Goal: Task Accomplishment & Management: Complete application form

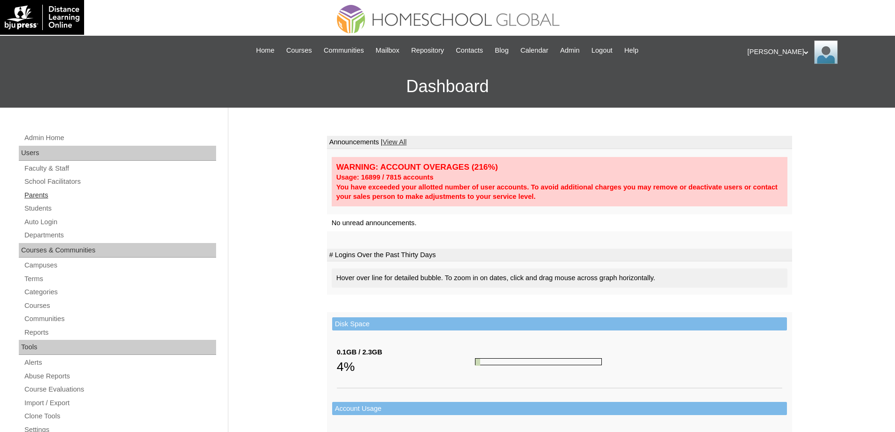
click at [57, 195] on link "Parents" at bounding box center [119, 195] width 193 height 12
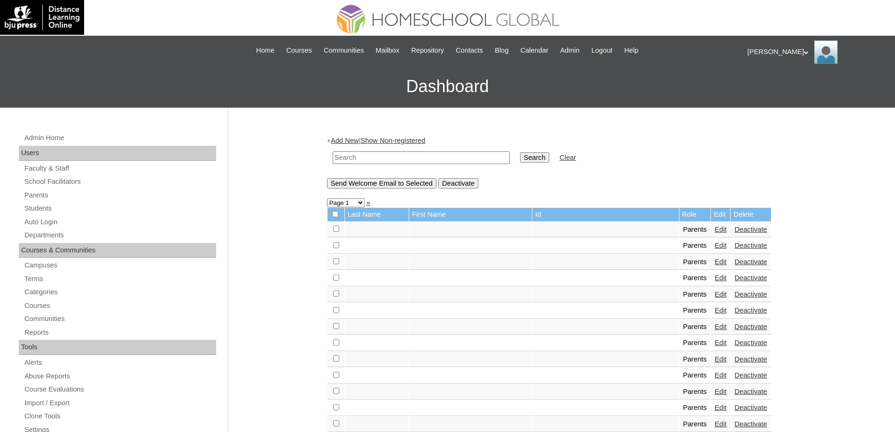
drag, startPoint x: 407, startPoint y: 158, endPoint x: 528, endPoint y: 164, distance: 120.9
click at [407, 158] on input "text" at bounding box center [421, 157] width 177 height 13
paste input "MHP0218-TECHPH2025"
type input "MHP0218-TECHPH2025"
click at [538, 157] on input "Search" at bounding box center [534, 157] width 29 height 10
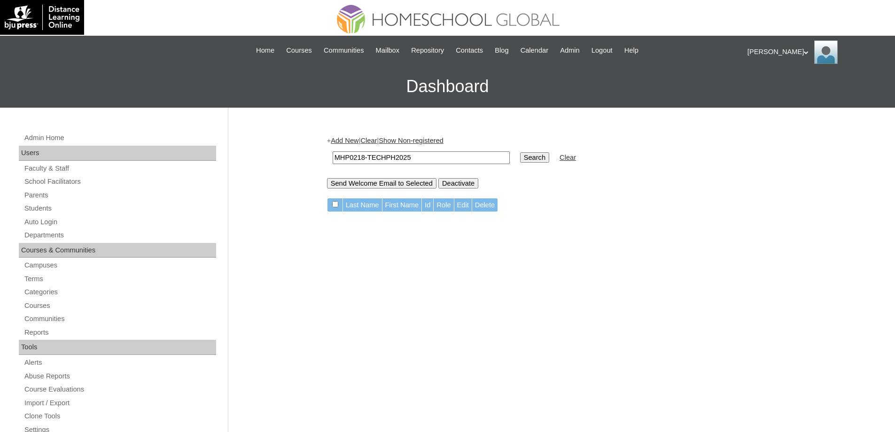
click at [350, 143] on link "Add New" at bounding box center [345, 141] width 28 height 8
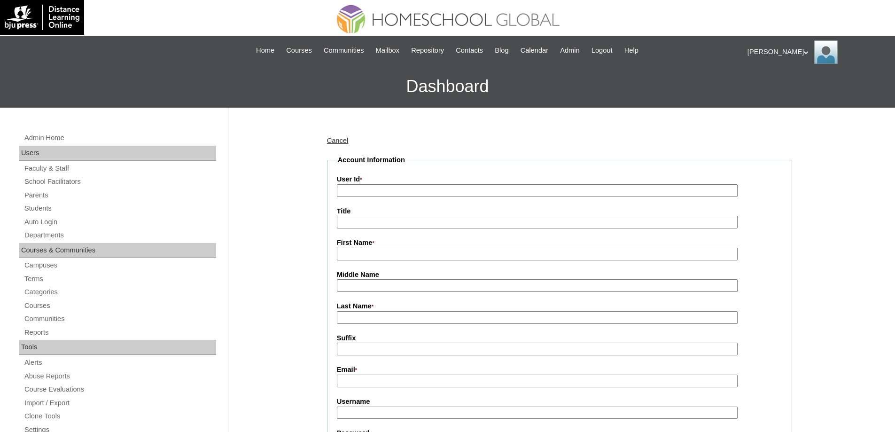
click at [362, 190] on input "User Id *" at bounding box center [537, 190] width 401 height 13
paste input "MHP0218-TECHPH2025"
type input "MHP0218-TECHPH2025"
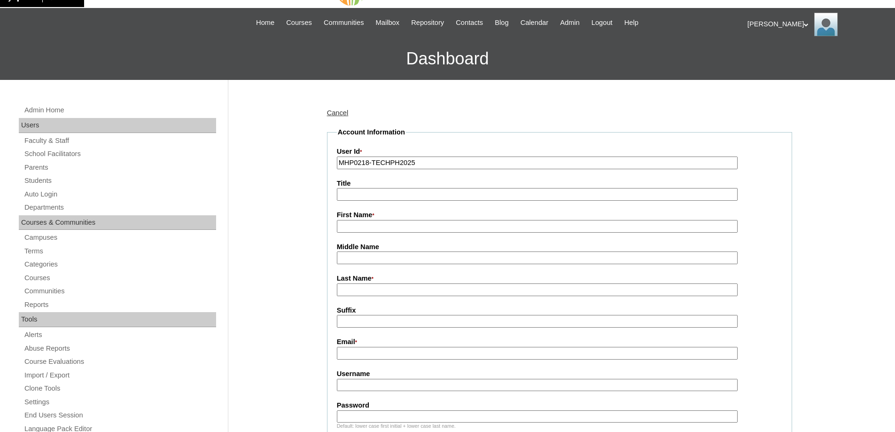
scroll to position [141, 0]
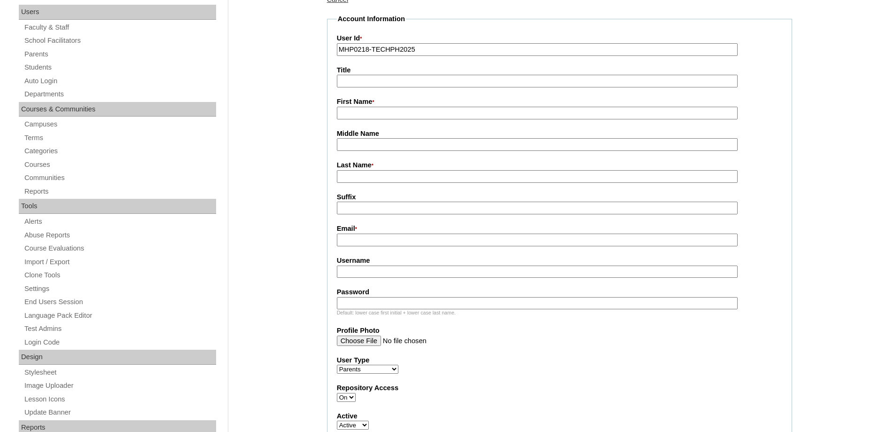
click at [356, 117] on input "First Name *" at bounding box center [537, 113] width 401 height 13
paste input "Katrina"
type input "Katrina"
click at [367, 175] on input "Last Name *" at bounding box center [537, 176] width 401 height 13
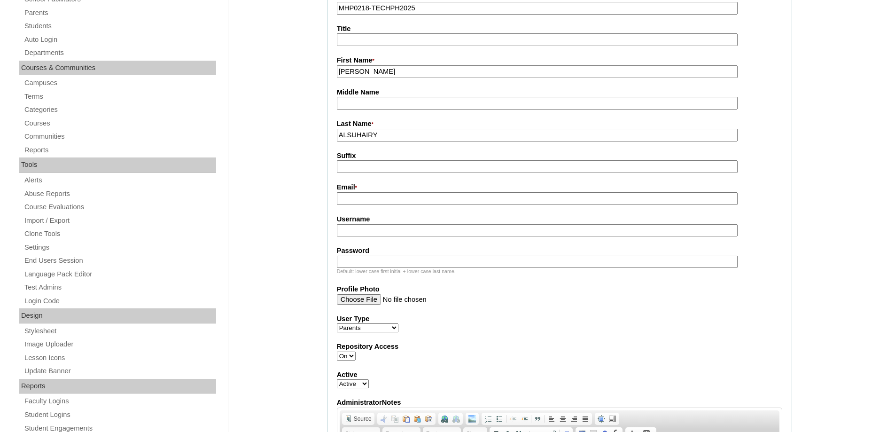
scroll to position [188, 0]
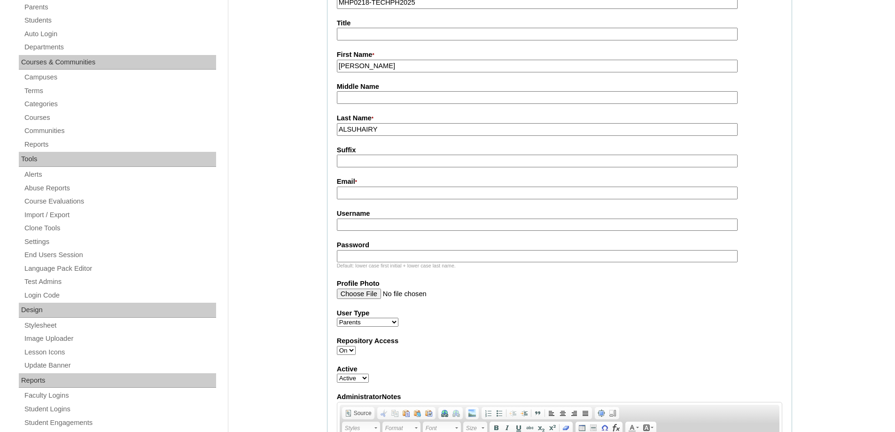
type input "ALSUHAIRY"
drag, startPoint x: 361, startPoint y: 197, endPoint x: 317, endPoint y: 115, distance: 92.9
click at [361, 197] on input "Email *" at bounding box center [537, 193] width 401 height 13
paste input "ks.alsuhairy@gmail.com"
type input "ks.alsuhairy@gmail.com"
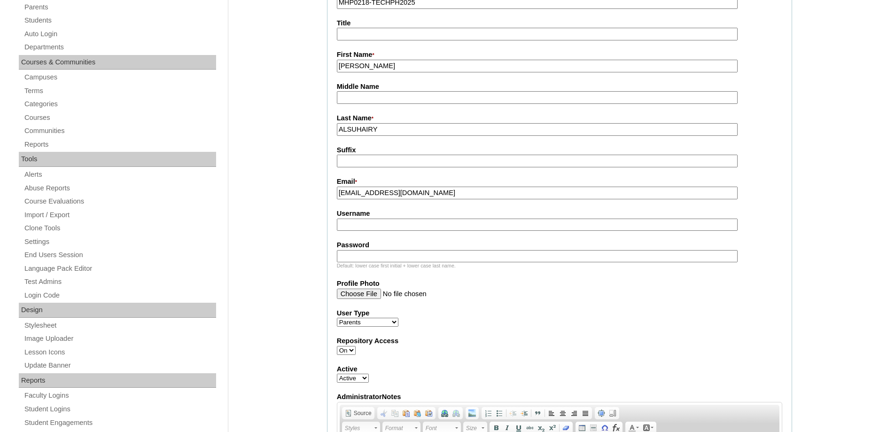
drag, startPoint x: 359, startPoint y: 225, endPoint x: 366, endPoint y: 236, distance: 12.9
click at [359, 225] on input "Username" at bounding box center [537, 224] width 401 height 13
paste input "alsuhairyK2025"
type input "alsuhairyK2025"
click at [382, 265] on div "Default: lower case first initial + lower case last name." at bounding box center [559, 265] width 445 height 7
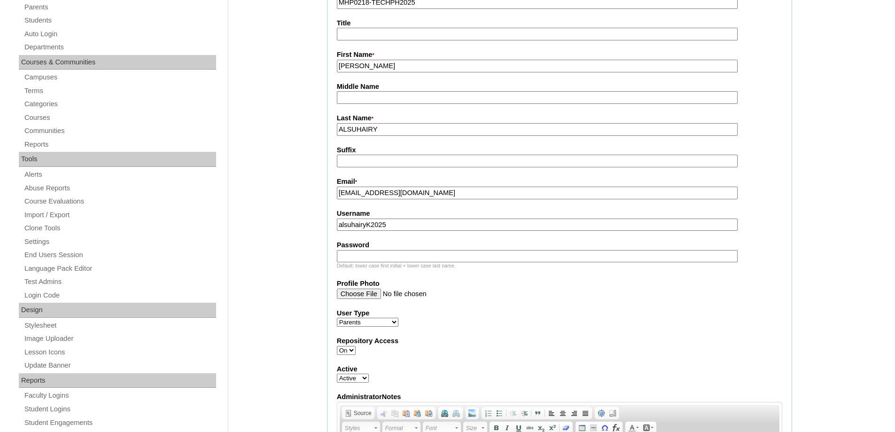
click at [332, 257] on fieldset "Account Information User Id * MHP0218-TECHPH2025 Title First Name * Katrina Mid…" at bounding box center [559, 266] width 465 height 598
click at [353, 258] on input "Password" at bounding box center [537, 256] width 401 height 13
paste input "techEAg779"
type input "techEAg779"
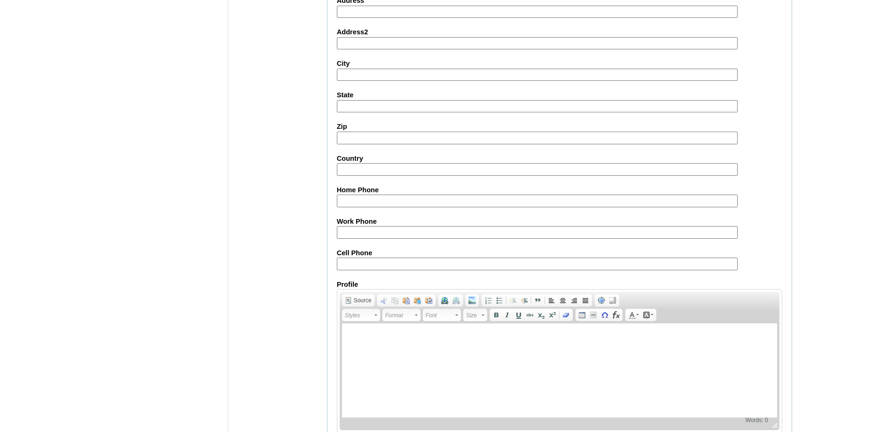
scroll to position [799, 0]
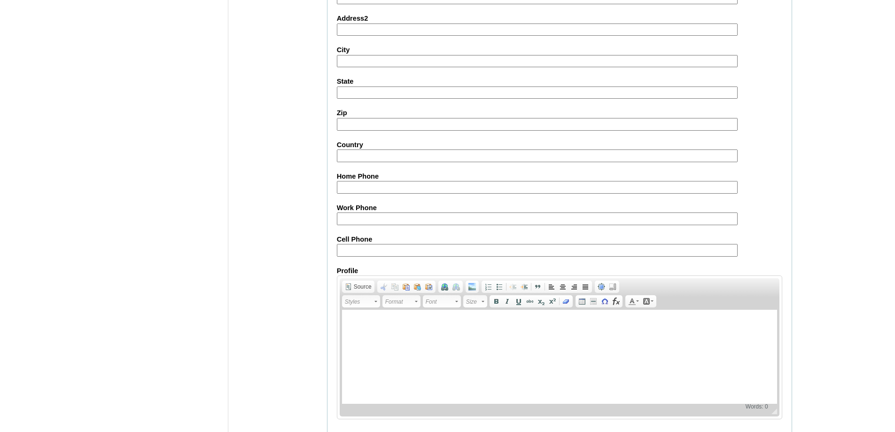
click at [374, 257] on input "Cell Phone" at bounding box center [537, 250] width 401 height 13
paste input "63-9065472560"
type input "63-9065472560"
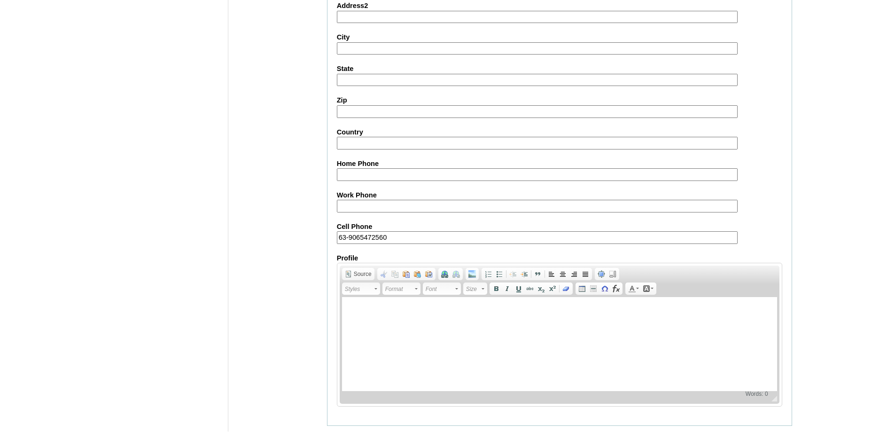
scroll to position [838, 0]
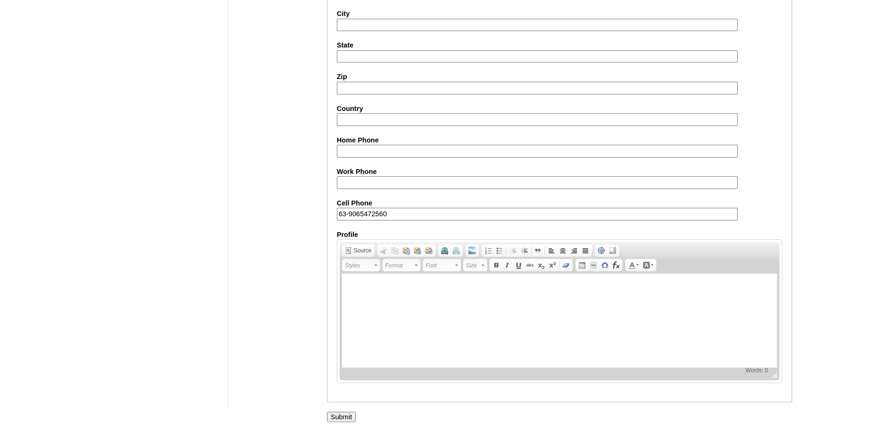
click at [351, 417] on input "Submit" at bounding box center [341, 417] width 29 height 10
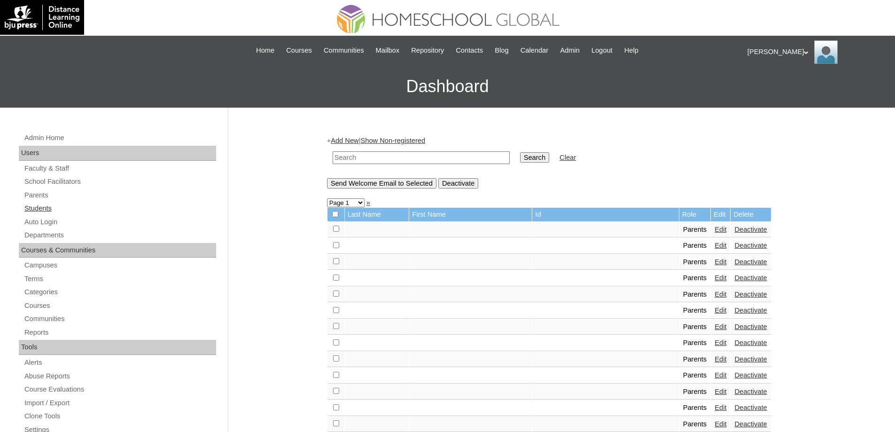
click at [43, 209] on link "Students" at bounding box center [119, 208] width 193 height 12
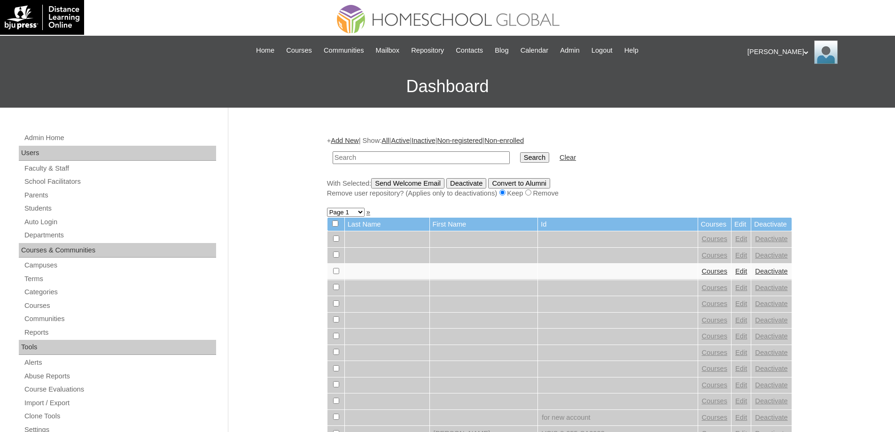
drag, startPoint x: 355, startPoint y: 160, endPoint x: 525, endPoint y: 173, distance: 170.1
click at [356, 160] on input "text" at bounding box center [421, 157] width 177 height 13
paste input "MHS00320-TECHPH2025"
type input "MHS00320-TECHPH2025"
click at [543, 160] on input "Search" at bounding box center [534, 157] width 29 height 10
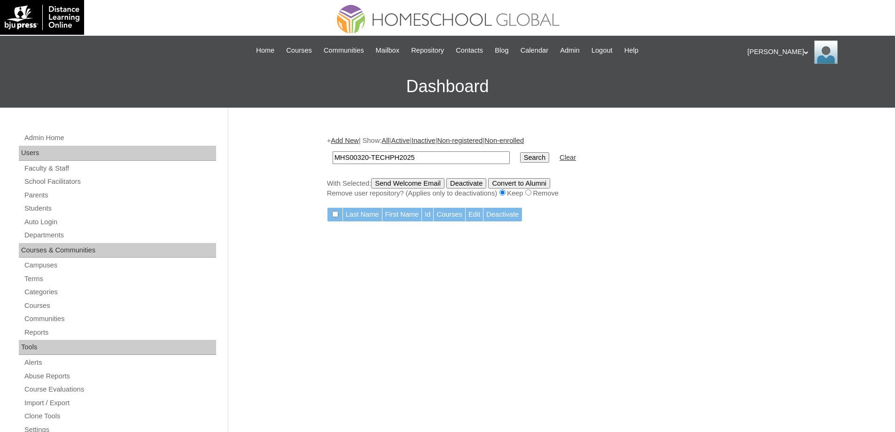
click at [350, 142] on link "Add New" at bounding box center [345, 141] width 28 height 8
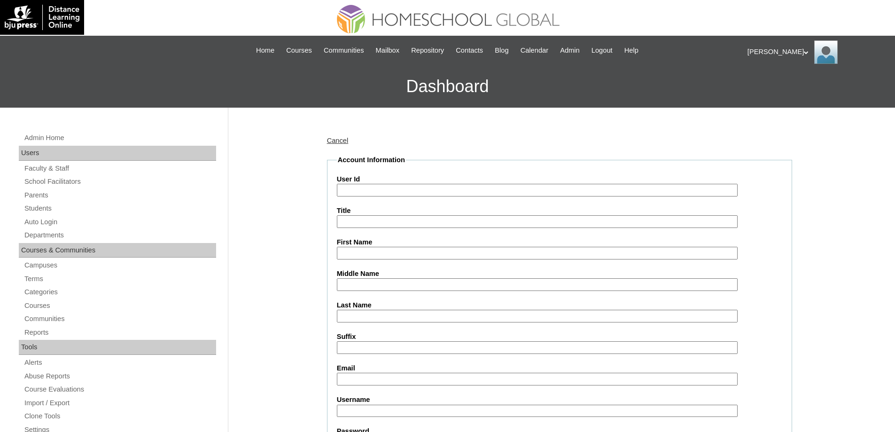
click at [389, 186] on input "User Id" at bounding box center [537, 190] width 401 height 13
click at [377, 190] on input "User Id" at bounding box center [537, 190] width 401 height 13
paste input "MHS00320-TECHPH2025"
type input "MHS00320-TECHPH2025"
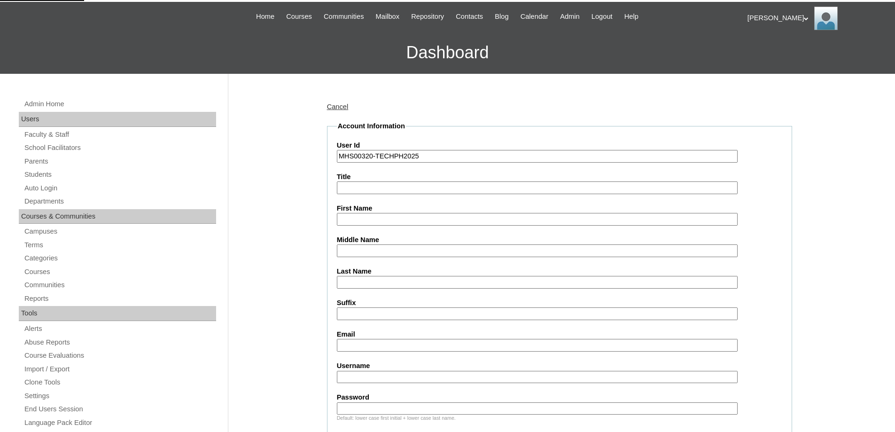
scroll to position [188, 0]
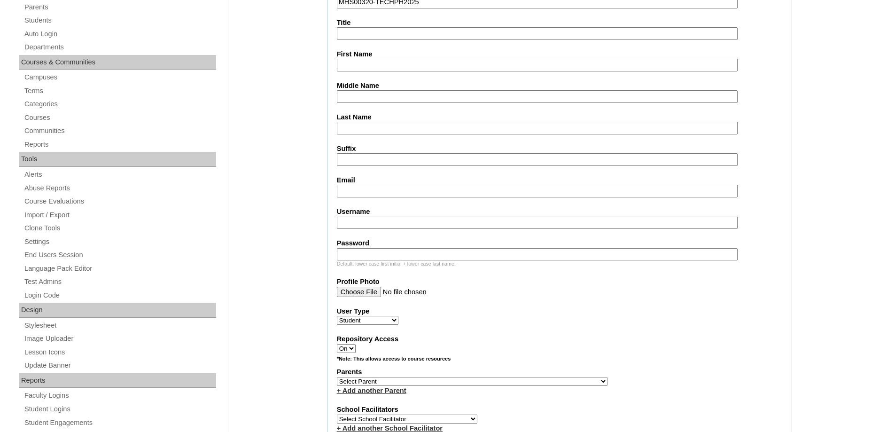
click at [350, 63] on input "First Name" at bounding box center [537, 65] width 401 height 13
click at [361, 70] on input "First Name" at bounding box center [537, 65] width 401 height 13
paste input "Ira Samuel"
type input "Ira Samuel"
click at [382, 109] on fieldset "Account Information User Id MHS00320-TECHPH2025 Title First Name Ira Samuel Mid…" at bounding box center [559, 347] width 465 height 760
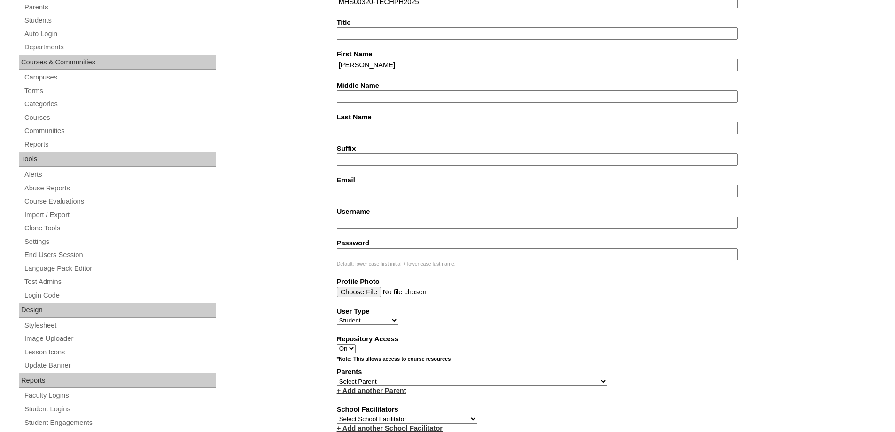
click at [379, 101] on input "Middle Name" at bounding box center [537, 96] width 401 height 13
paste input "Senga"
type input "Senga"
click at [347, 118] on label "Last Name" at bounding box center [559, 117] width 445 height 10
click at [347, 122] on input "Last Name" at bounding box center [537, 128] width 401 height 13
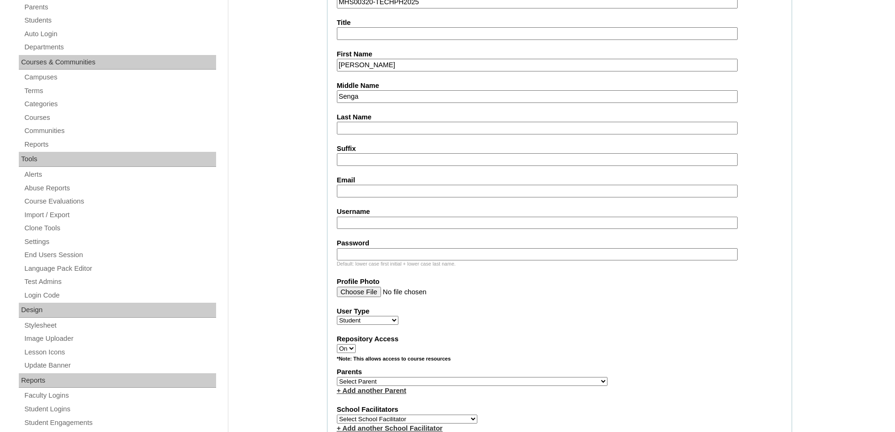
click at [350, 127] on input "Last Name" at bounding box center [537, 128] width 401 height 13
paste input "Al-suhairy"
type input "Al-suhairy"
drag, startPoint x: 286, startPoint y: 150, endPoint x: 242, endPoint y: 2, distance: 154.3
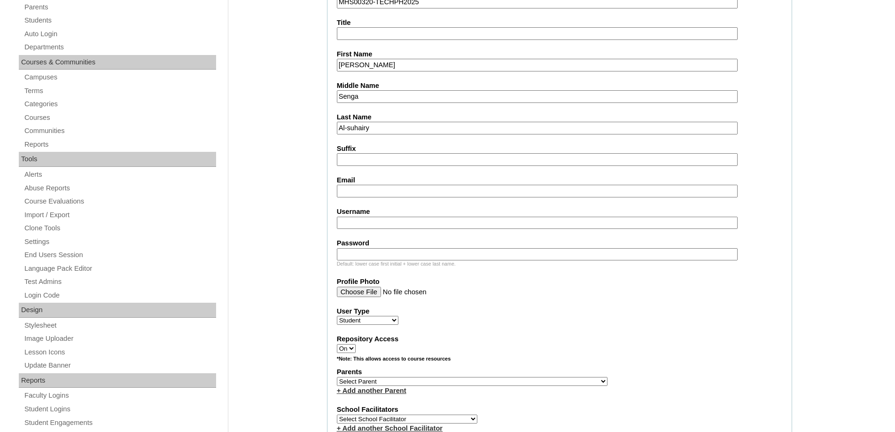
click at [366, 186] on input "Email" at bounding box center [537, 191] width 401 height 13
paste input "ks.alsuhairy@gmail.com"
type input "ks.alsuhairy@gmail.com"
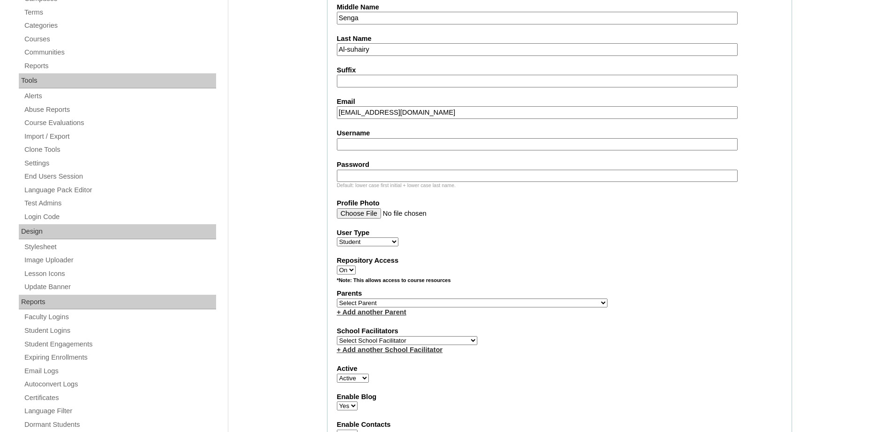
scroll to position [282, 0]
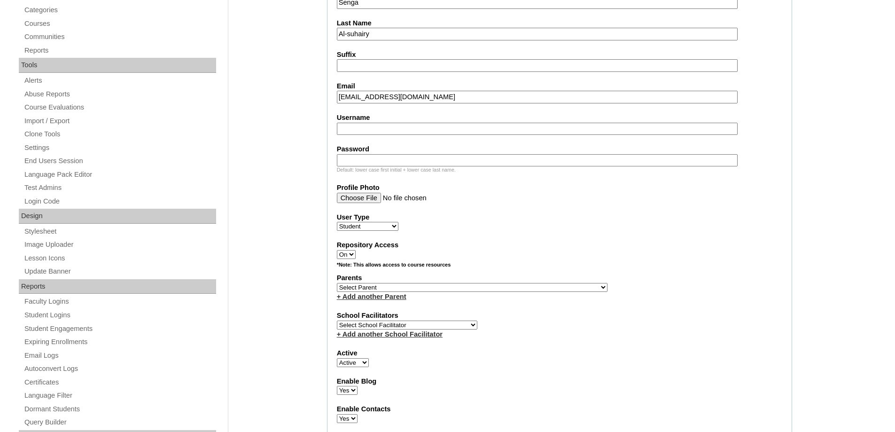
click at [350, 138] on fieldset "Account Information User Id MHS00320-TECHPH2025 Title First Name Ira Samuel Mid…" at bounding box center [559, 253] width 465 height 760
click at [350, 130] on input "Username" at bounding box center [537, 129] width 401 height 13
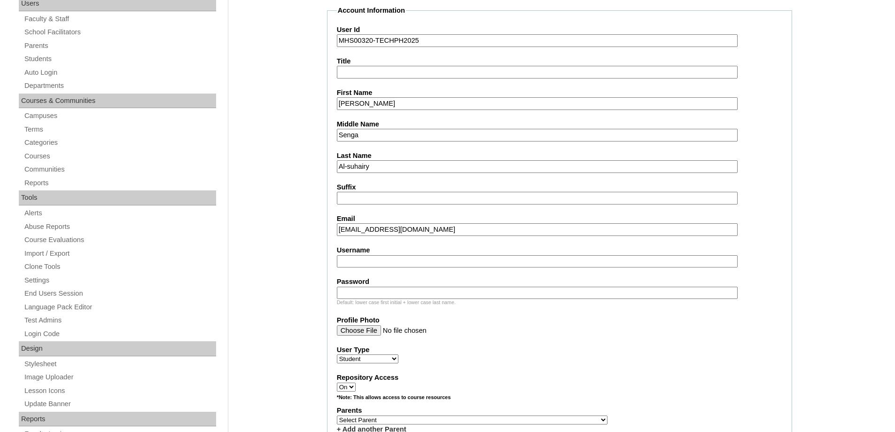
scroll to position [141, 0]
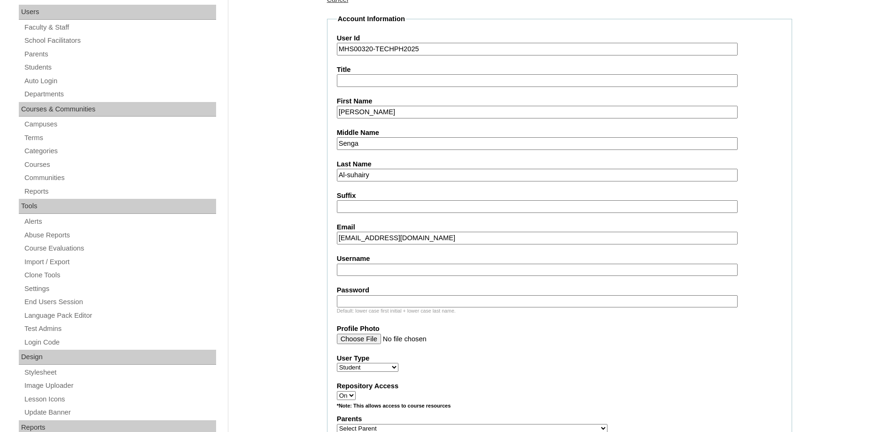
paste input "irasamuelalsuhairy"
type input "irasamuelalsuhairy"
click at [353, 302] on input "Password" at bounding box center [537, 301] width 401 height 13
paste input "240004532"
type input "240004532"
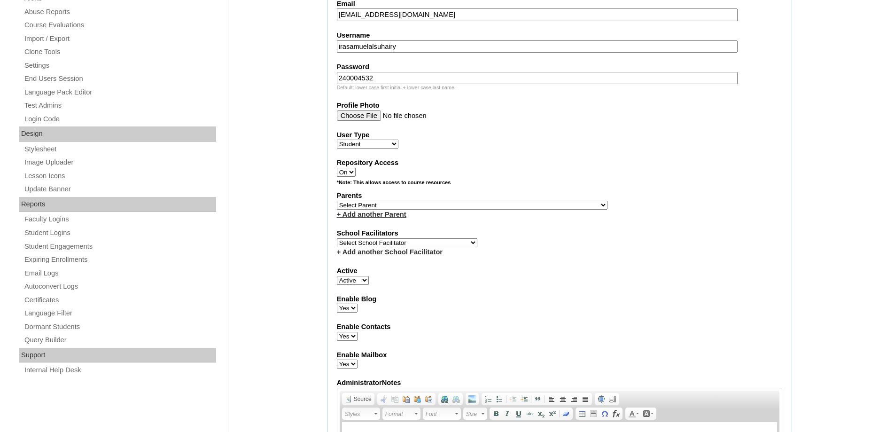
scroll to position [376, 0]
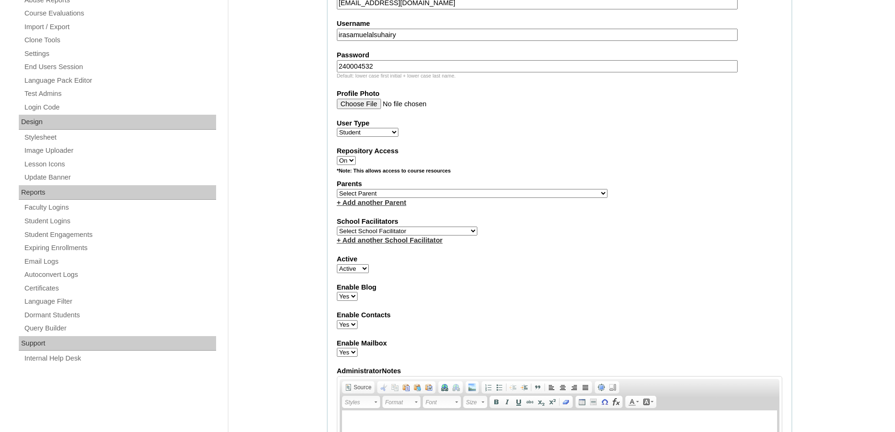
click at [367, 231] on select "Select School Facilitator Norman Añain Ruffa Abadijas Mary Abella Gloryfe Abion…" at bounding box center [407, 230] width 140 height 9
click at [556, 244] on div "+ Add another School Facilitator" at bounding box center [559, 240] width 445 height 10
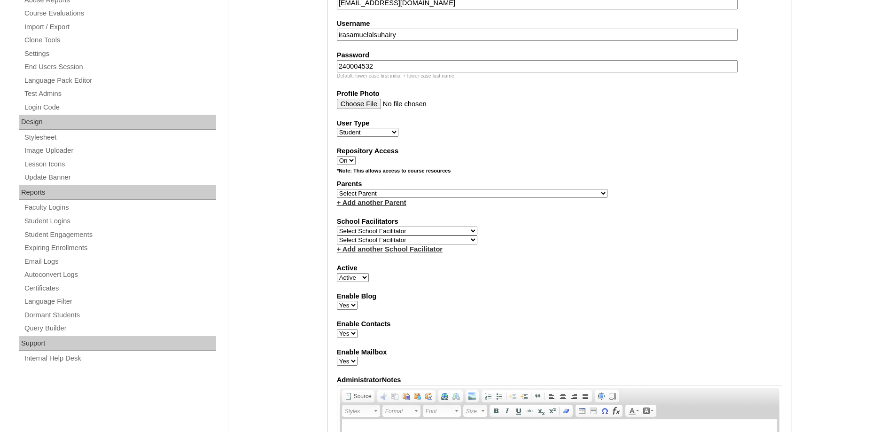
click at [371, 194] on select "Select Parent , , , , , , , , , , , , , , , , , , , , , , , , , , , , , , , , ,…" at bounding box center [472, 193] width 271 height 9
select select "44043"
click at [337, 189] on select "Select Parent , , , , , , , , , , , , , , , , , , , , , , , , , , , , , , , , ,…" at bounding box center [472, 193] width 271 height 9
click at [510, 318] on fieldset "Account Information User Id MHS00320-TECHPH2025 Title First Name Ira Samuel Mid…" at bounding box center [559, 163] width 465 height 769
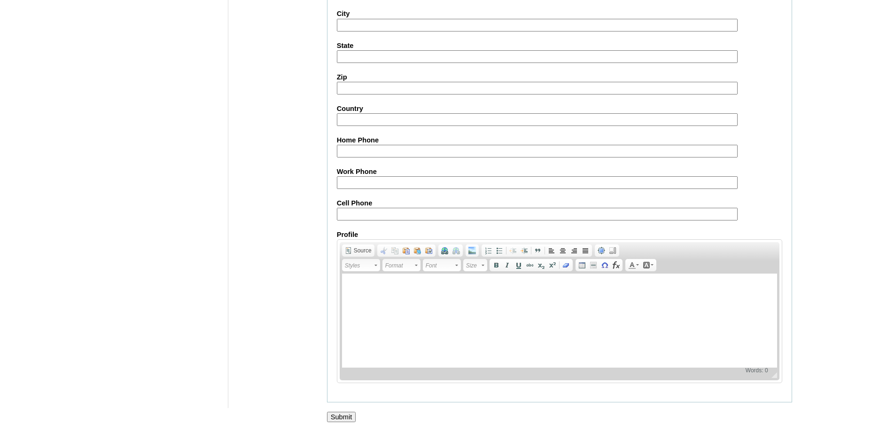
click at [341, 416] on input "Submit" at bounding box center [341, 417] width 29 height 10
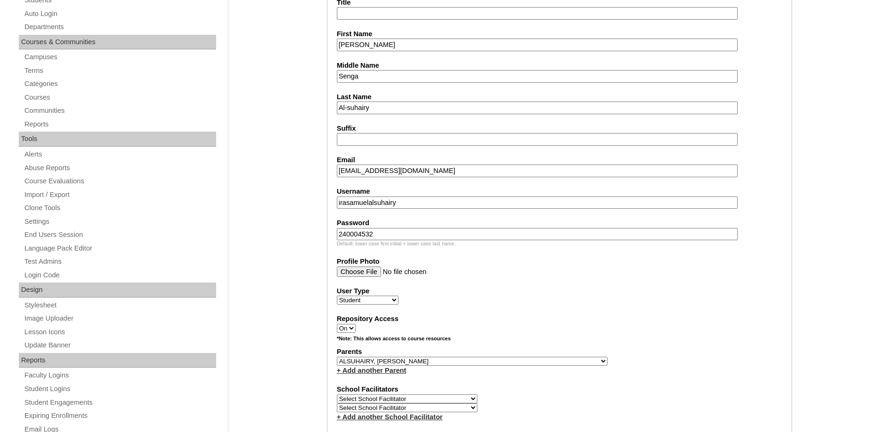
scroll to position [0, 0]
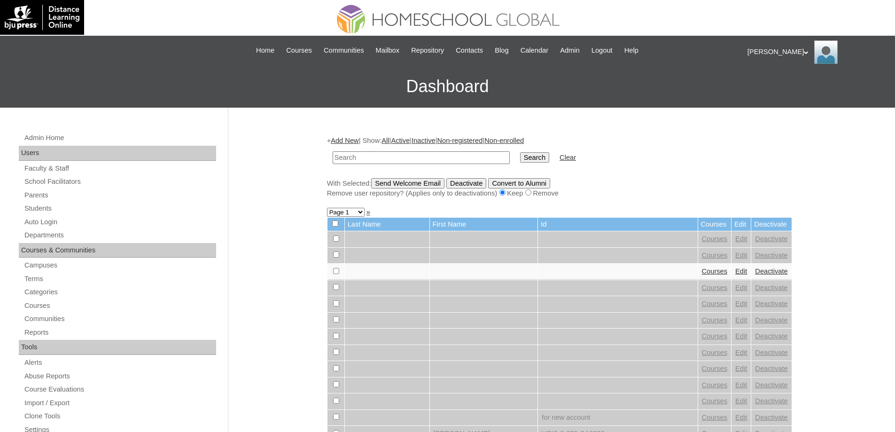
drag, startPoint x: 382, startPoint y: 159, endPoint x: 487, endPoint y: 167, distance: 106.0
click at [385, 159] on input "text" at bounding box center [421, 157] width 177 height 13
paste input "MHS00320-TECHPH2025"
type input "MHS00320-TECHPH2025"
click at [549, 163] on input "Search" at bounding box center [534, 157] width 29 height 10
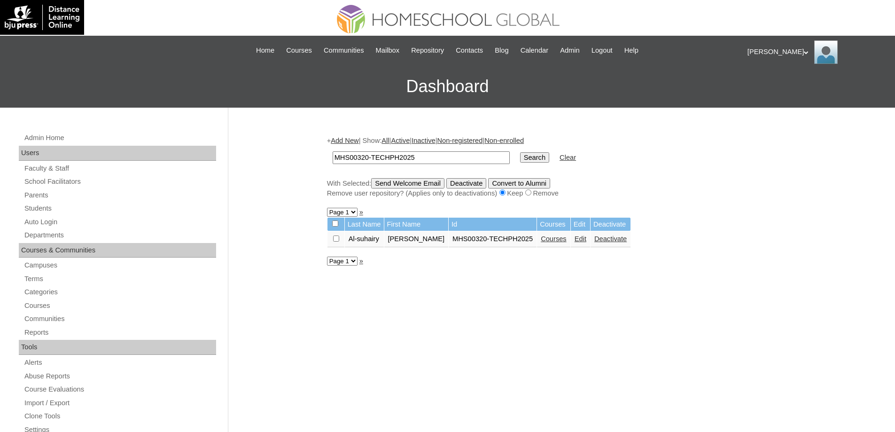
click at [551, 242] on link "Courses" at bounding box center [554, 239] width 26 height 8
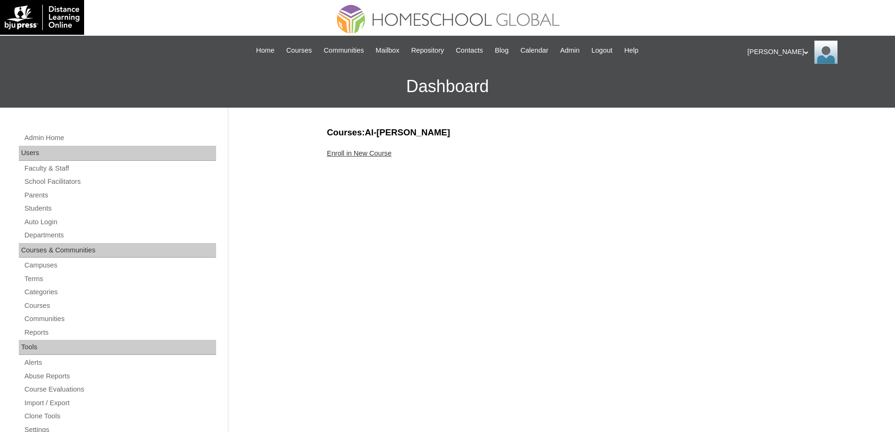
click at [382, 154] on link "Enroll in New Course" at bounding box center [359, 153] width 65 height 8
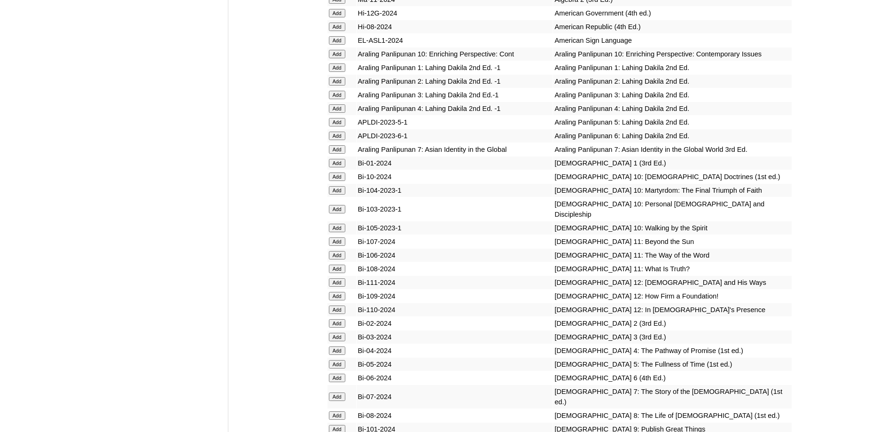
scroll to position [2443, 0]
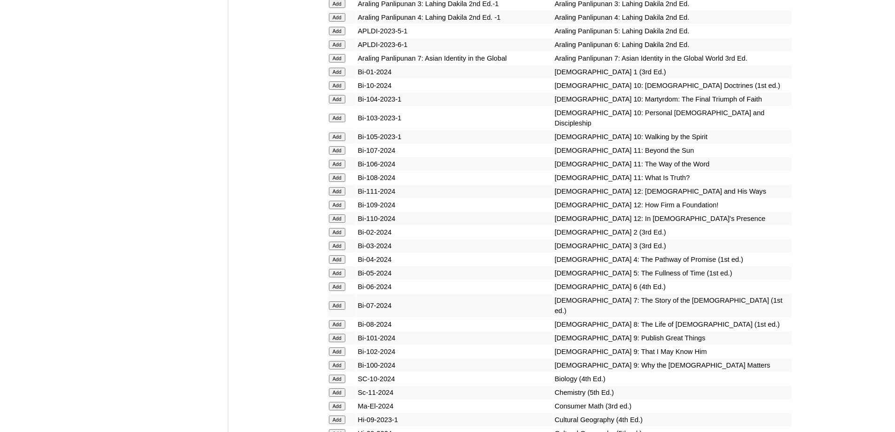
click at [339, 76] on input "Add" at bounding box center [337, 72] width 16 height 8
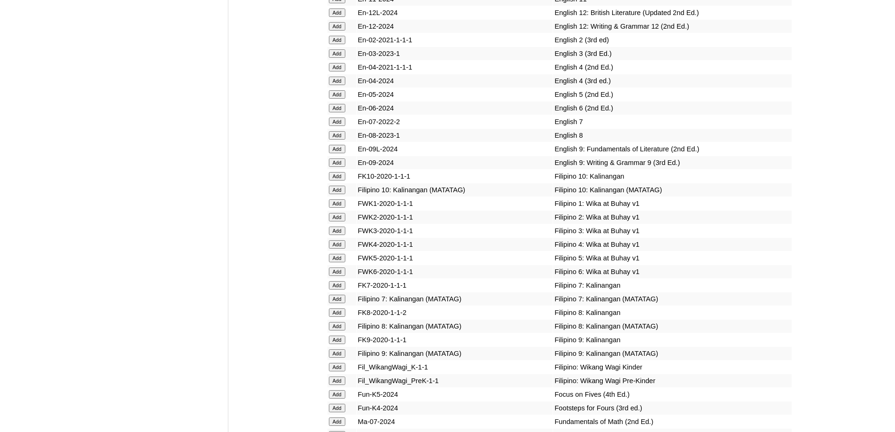
scroll to position [2960, 0]
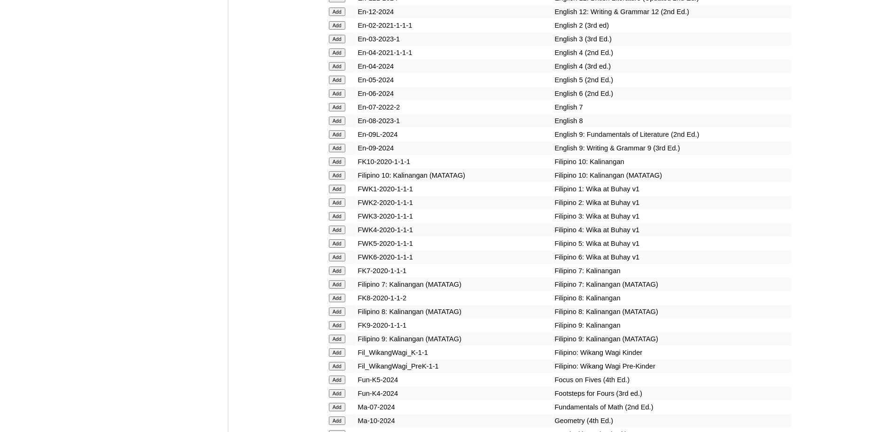
click at [342, 193] on input "Add" at bounding box center [337, 189] width 16 height 8
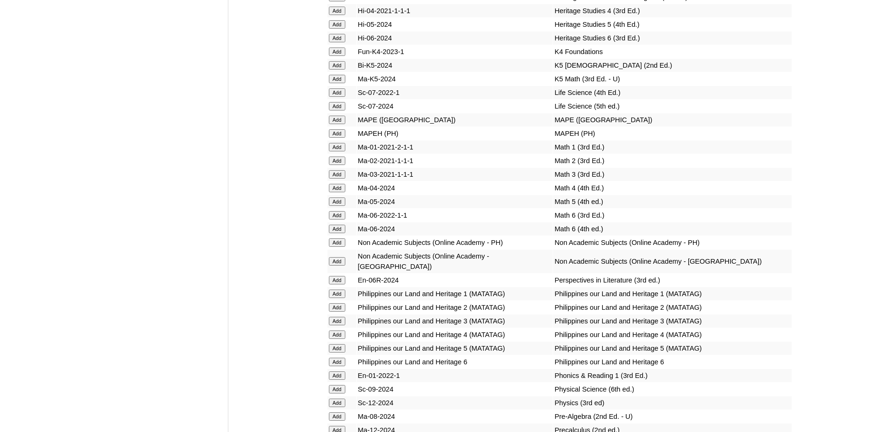
scroll to position [3546, 0]
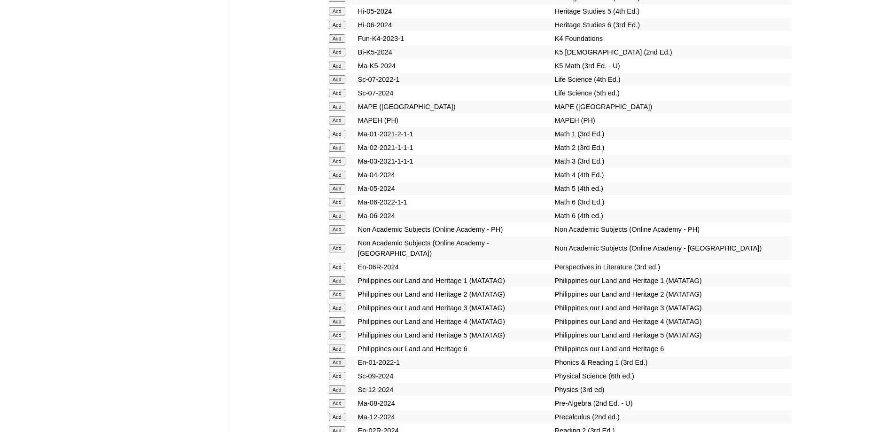
click at [342, 125] on input "Add" at bounding box center [337, 120] width 16 height 8
click at [337, 138] on input "Add" at bounding box center [337, 134] width 16 height 8
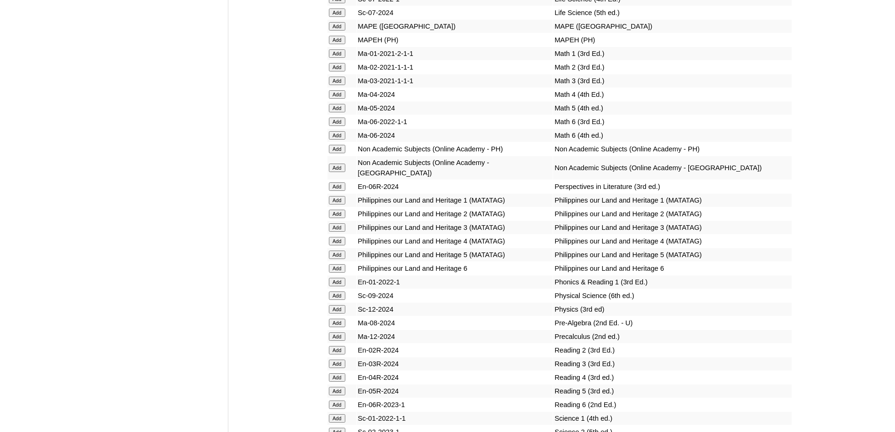
scroll to position [3640, 0]
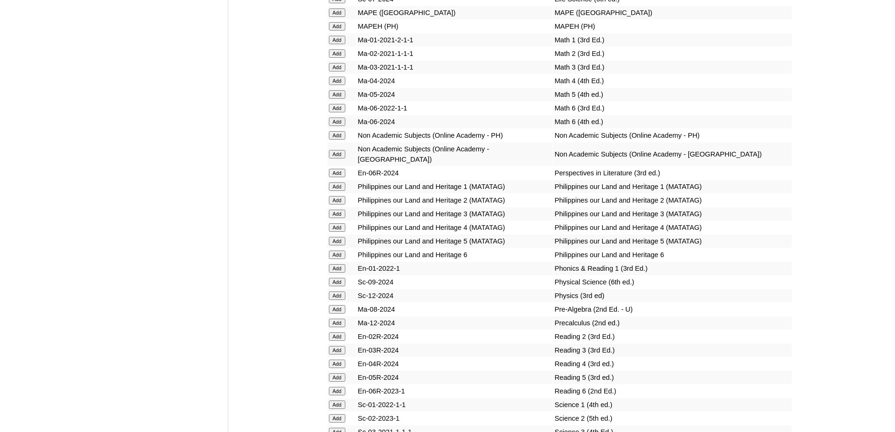
click at [329, 191] on input "Add" at bounding box center [337, 186] width 16 height 8
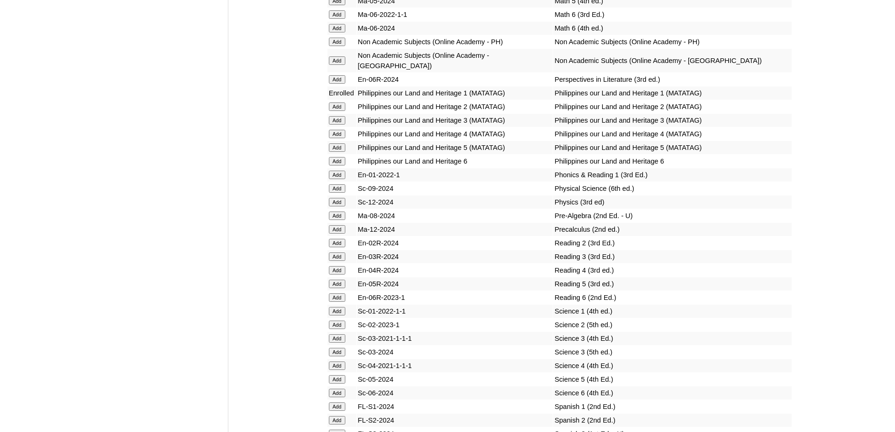
scroll to position [3721, 0]
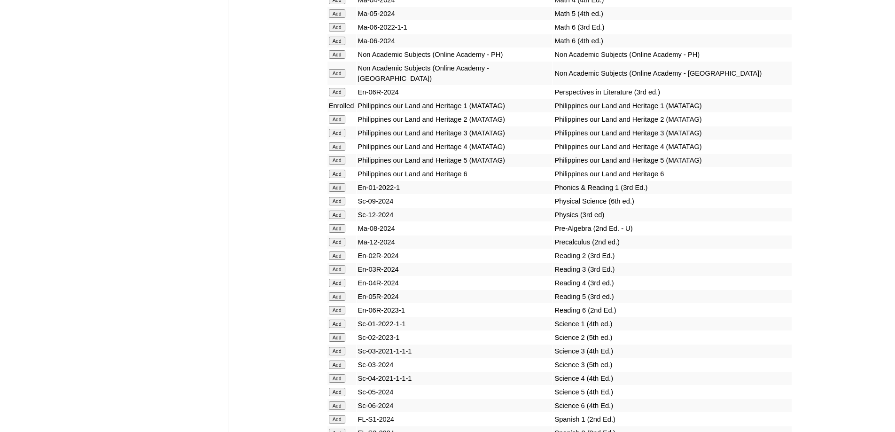
click at [332, 192] on input "Add" at bounding box center [337, 187] width 16 height 8
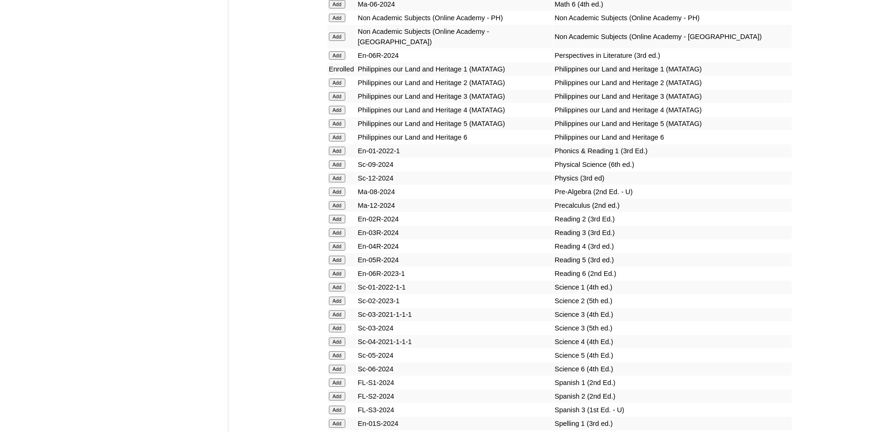
scroll to position [3862, 0]
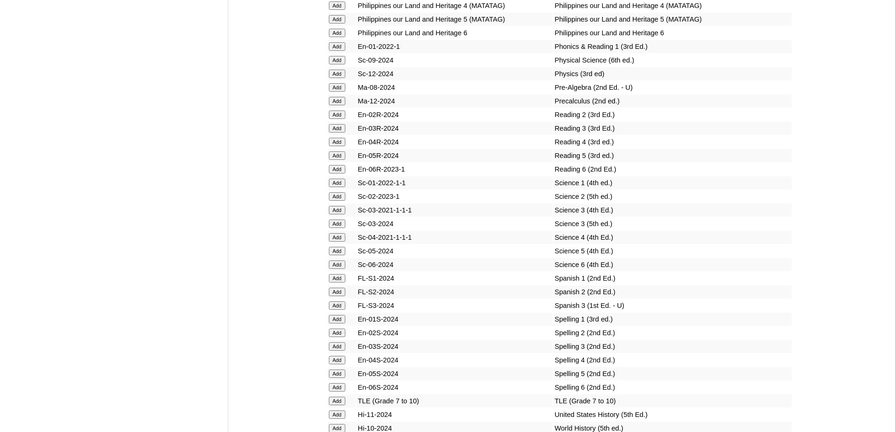
click at [342, 187] on input "Add" at bounding box center [337, 183] width 16 height 8
click at [341, 187] on input "Add" at bounding box center [337, 183] width 16 height 8
click at [343, 323] on input "Add" at bounding box center [337, 319] width 16 height 8
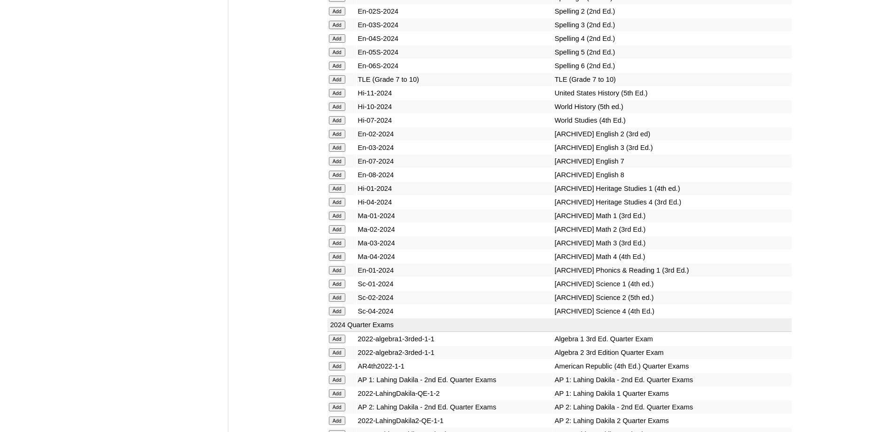
scroll to position [4050, 0]
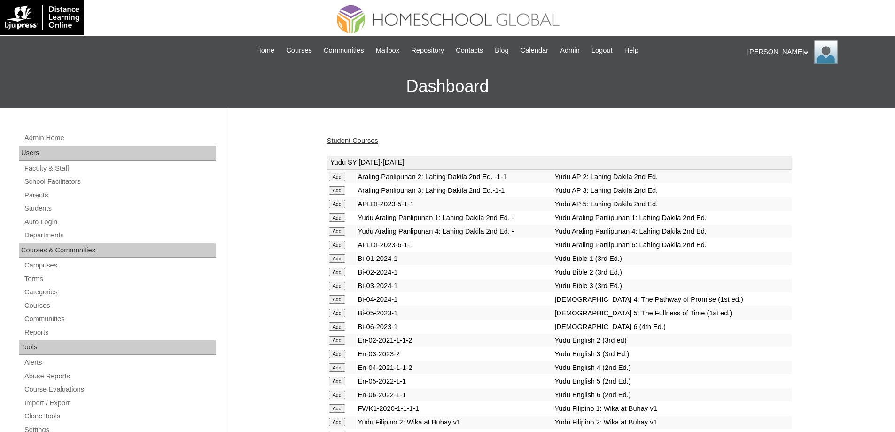
click at [348, 143] on link "Student Courses" at bounding box center [352, 141] width 51 height 8
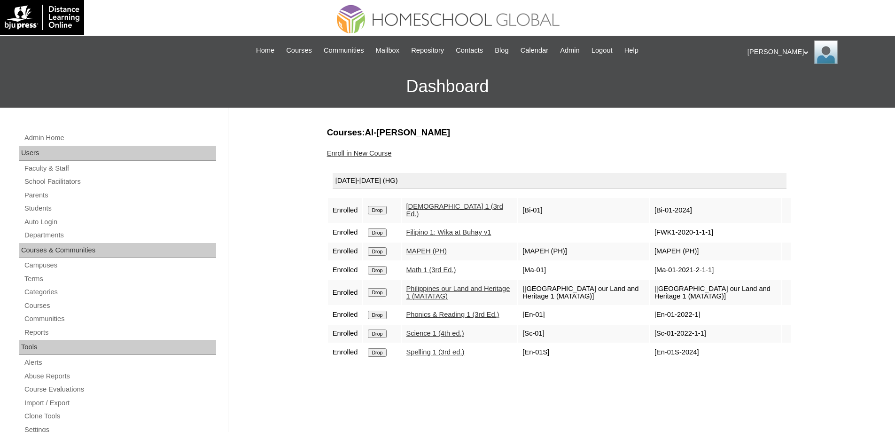
click at [388, 151] on link "Enroll in New Course" at bounding box center [359, 153] width 65 height 8
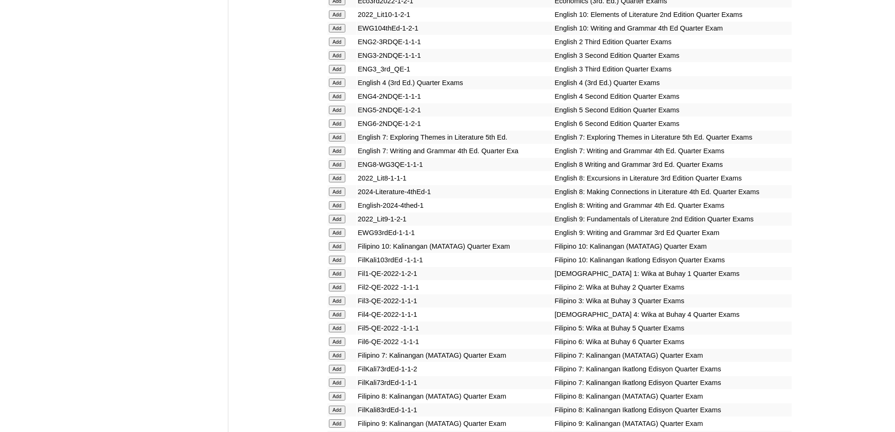
scroll to position [1316, 0]
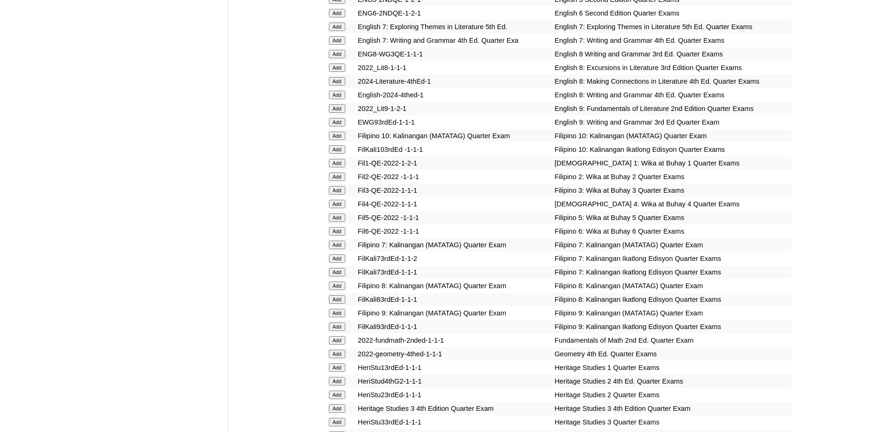
click at [337, 167] on input "Add" at bounding box center [337, 163] width 16 height 8
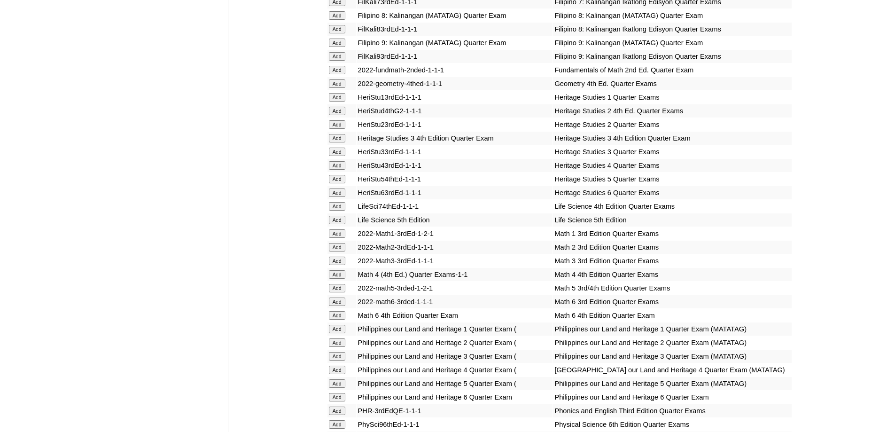
scroll to position [1597, 0]
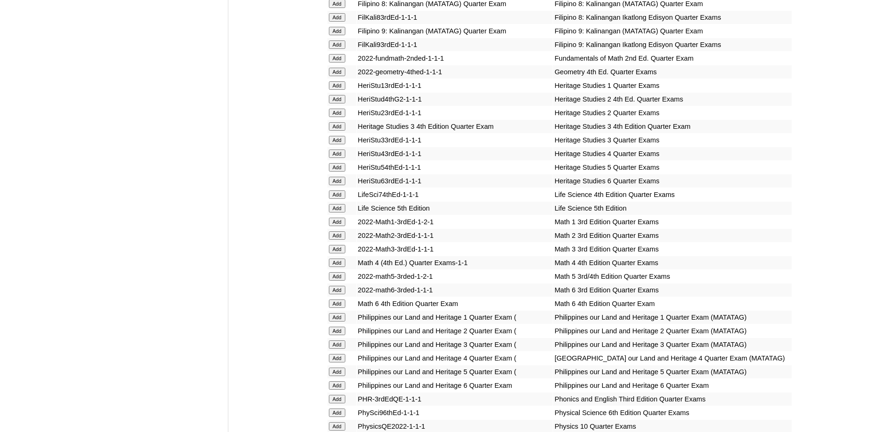
click at [343, 226] on input "Add" at bounding box center [337, 222] width 16 height 8
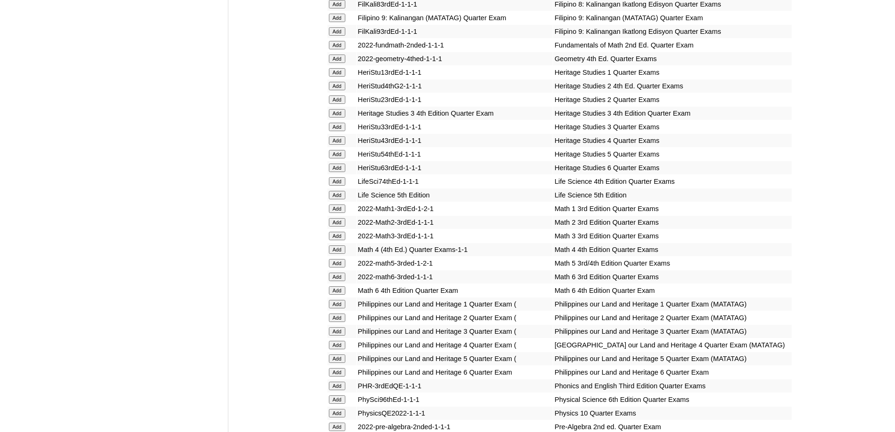
scroll to position [1832, 0]
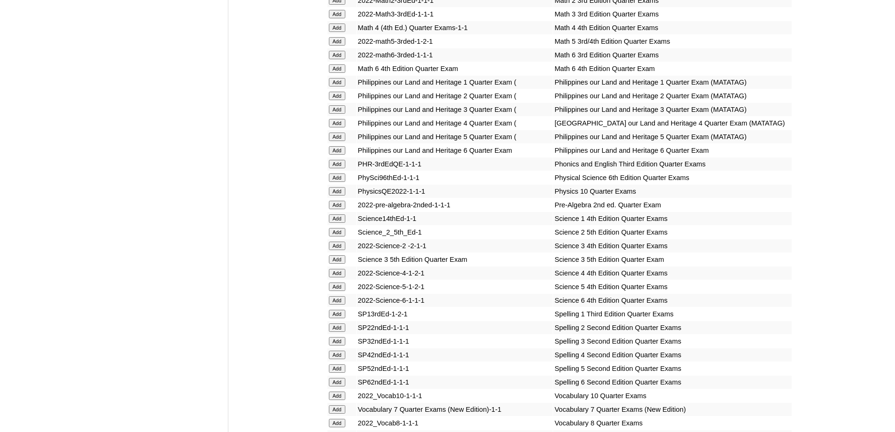
drag, startPoint x: 348, startPoint y: 131, endPoint x: 343, endPoint y: 130, distance: 5.3
click at [347, 86] on form "Add" at bounding box center [342, 82] width 26 height 8
click at [343, 86] on input "Add" at bounding box center [337, 82] width 16 height 8
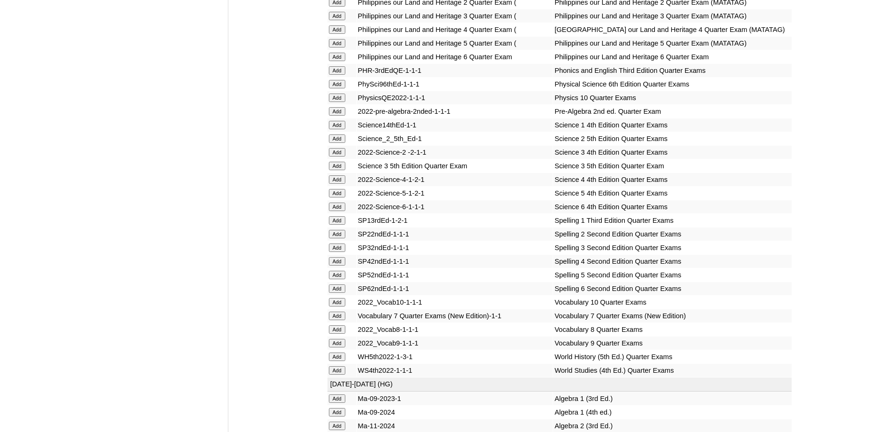
scroll to position [1973, 0]
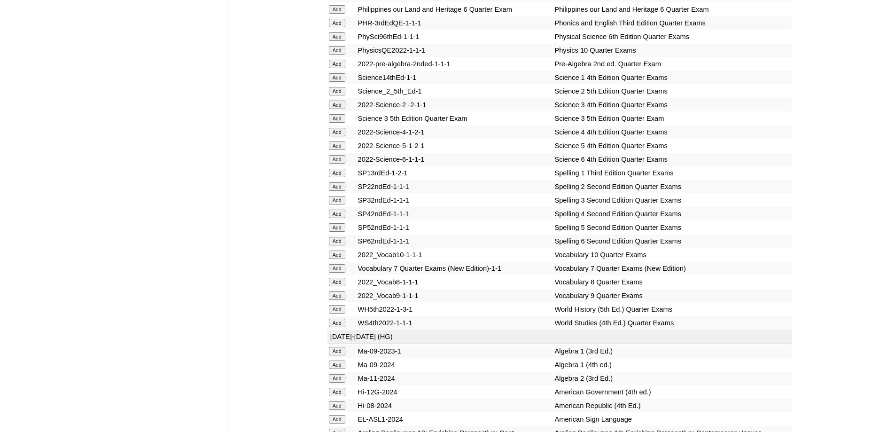
click at [337, 82] on input "Add" at bounding box center [337, 77] width 16 height 8
click at [341, 27] on input "Add" at bounding box center [337, 23] width 16 height 8
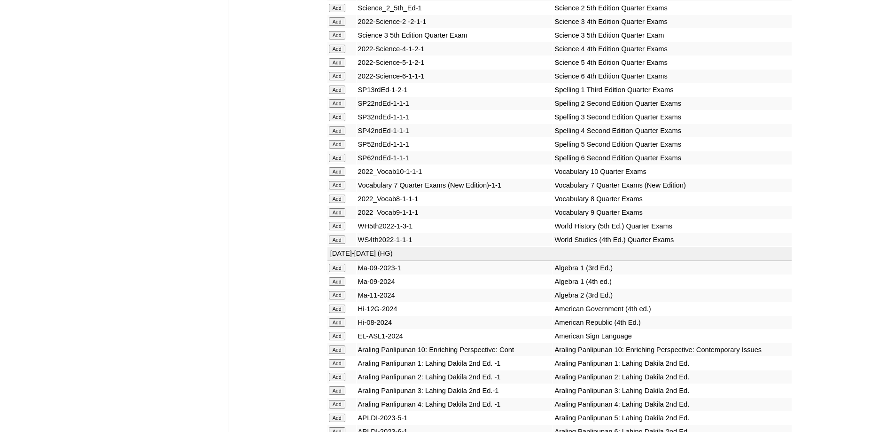
scroll to position [2067, 0]
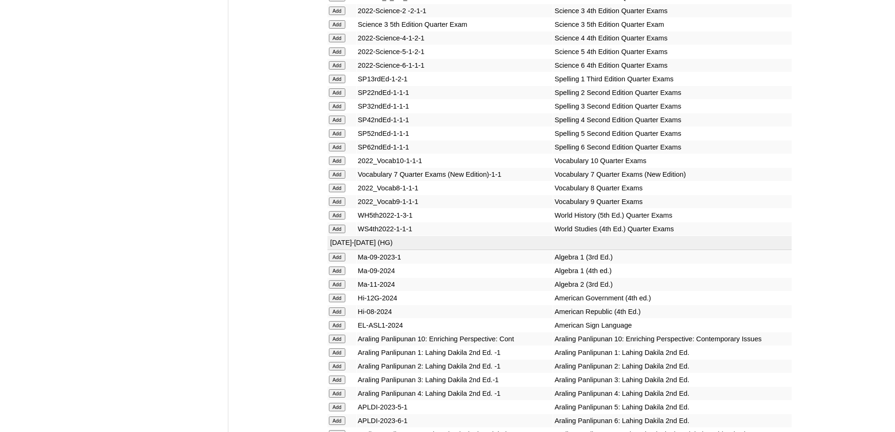
click at [341, 83] on input "Add" at bounding box center [337, 79] width 16 height 8
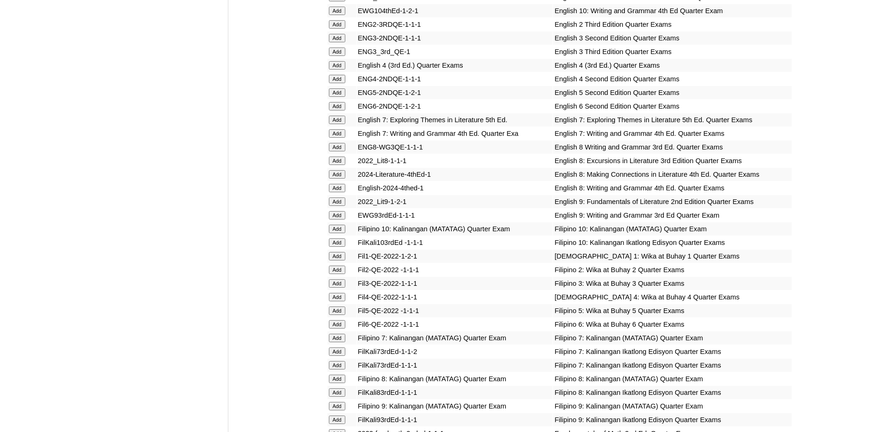
scroll to position [1087, 0]
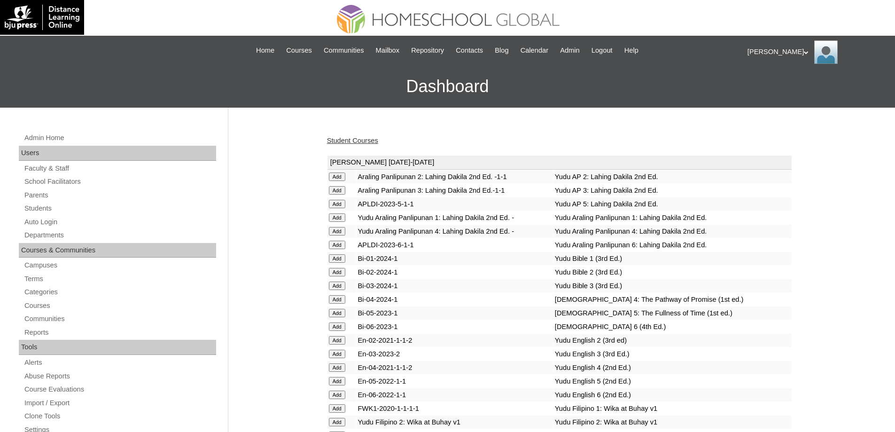
click at [360, 143] on link "Student Courses" at bounding box center [352, 141] width 51 height 8
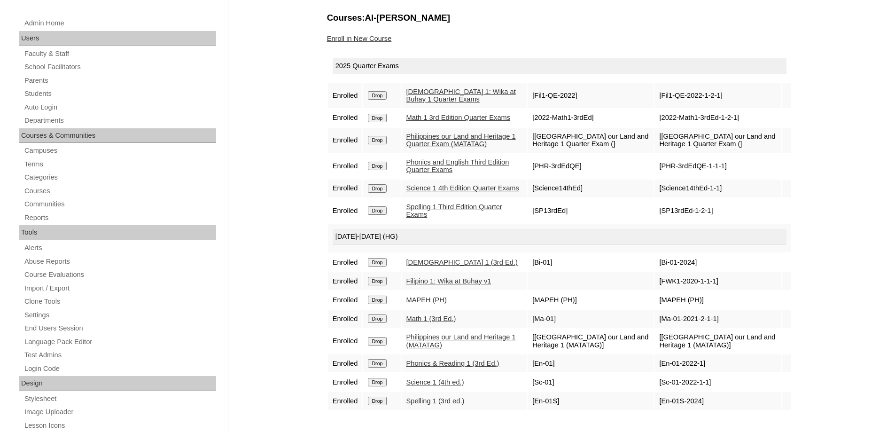
scroll to position [141, 0]
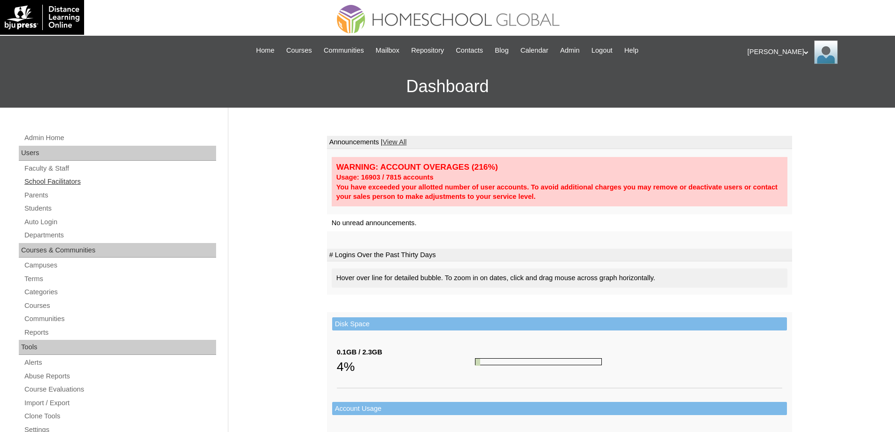
click at [101, 187] on link "School Facilitators" at bounding box center [119, 182] width 193 height 12
click at [80, 200] on link "Parents" at bounding box center [119, 195] width 193 height 12
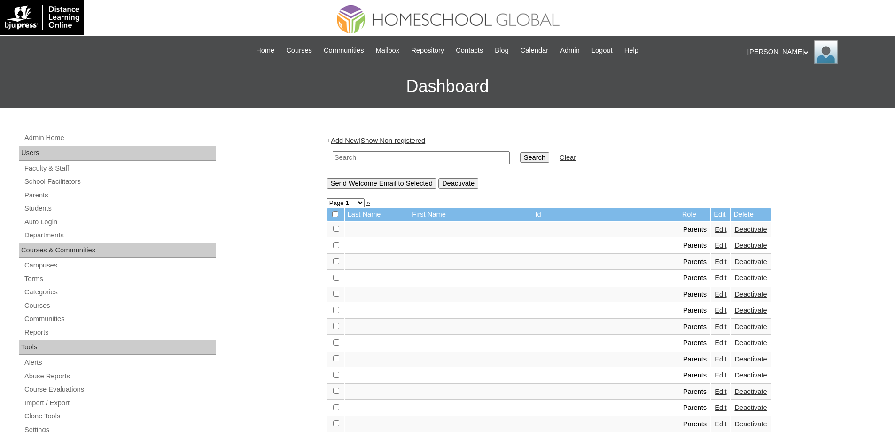
click at [43, 201] on div "Admin Home Users Faculty & Staff School Facilitators Parents Students Auto Logi…" at bounding box center [118, 435] width 209 height 607
drag, startPoint x: 42, startPoint y: 195, endPoint x: 59, endPoint y: 166, distance: 33.7
click at [42, 195] on link "Parents" at bounding box center [119, 195] width 193 height 12
click at [34, 201] on link "Parents" at bounding box center [119, 195] width 193 height 12
drag, startPoint x: 367, startPoint y: 159, endPoint x: 393, endPoint y: 160, distance: 25.4
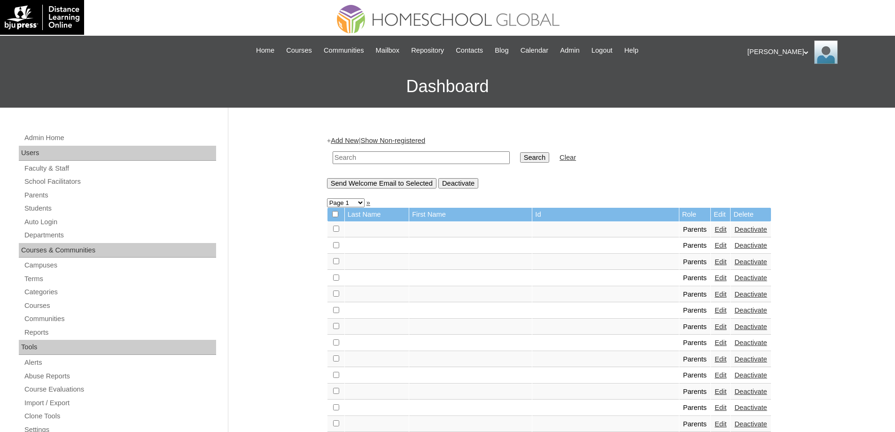
click at [367, 159] on input "text" at bounding box center [421, 157] width 177 height 13
paste input "MHP0219-TECHPH2025"
type input "MHP0219-TECHPH2025"
click at [539, 162] on input "Search" at bounding box center [534, 157] width 29 height 10
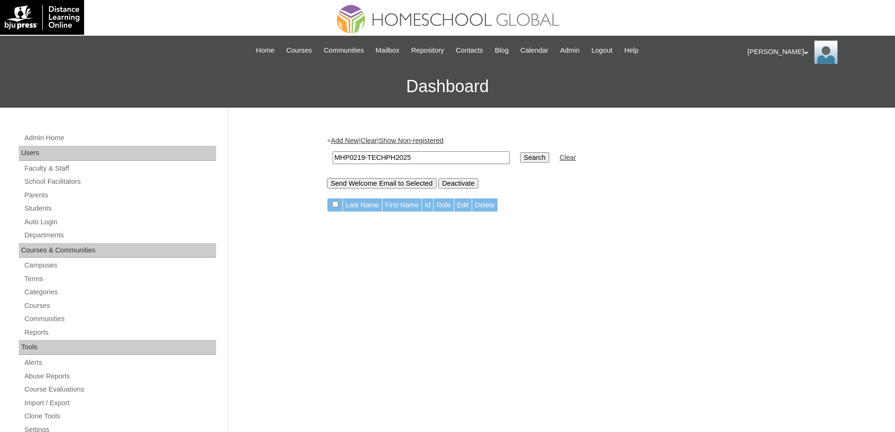
click at [351, 142] on link "Add New" at bounding box center [345, 141] width 28 height 8
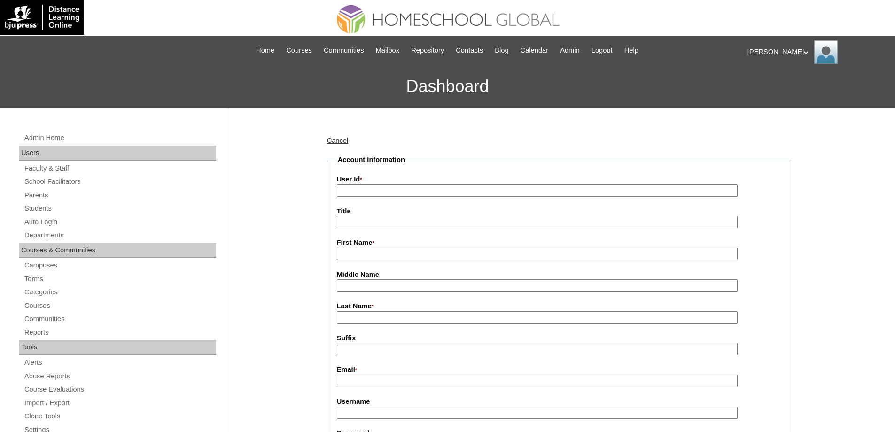
click at [361, 187] on input "User Id *" at bounding box center [537, 190] width 401 height 13
paste input "MHP0219-TECHPH2025"
type input "MHP0219-TECHPH2025"
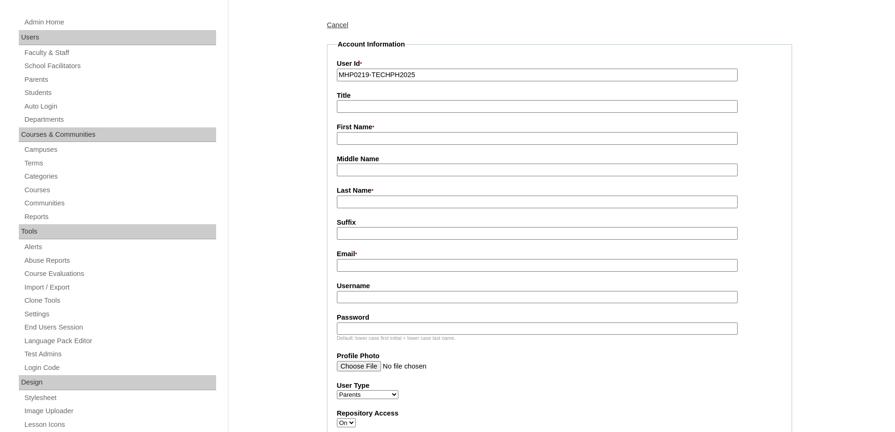
scroll to position [141, 0]
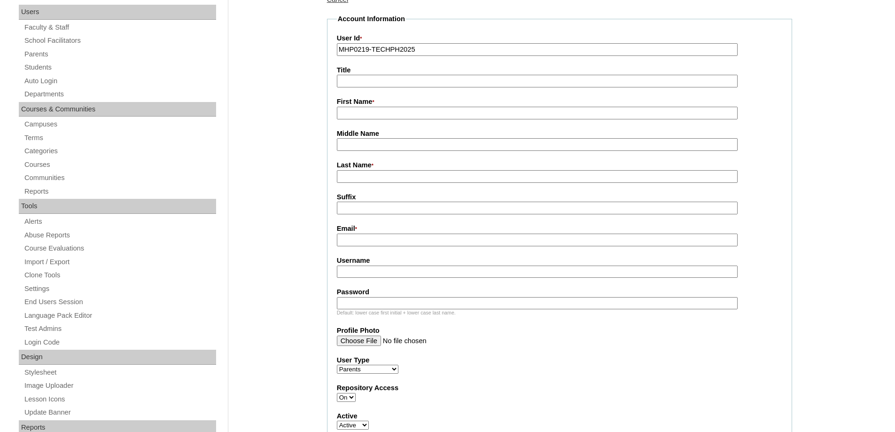
click at [361, 118] on input "First Name *" at bounding box center [537, 113] width 401 height 13
click at [380, 117] on input "First Name *" at bounding box center [537, 113] width 401 height 13
paste input "Paola Marie"
type input "Paola Marie"
click at [364, 178] on input "Last Name *" at bounding box center [537, 176] width 401 height 13
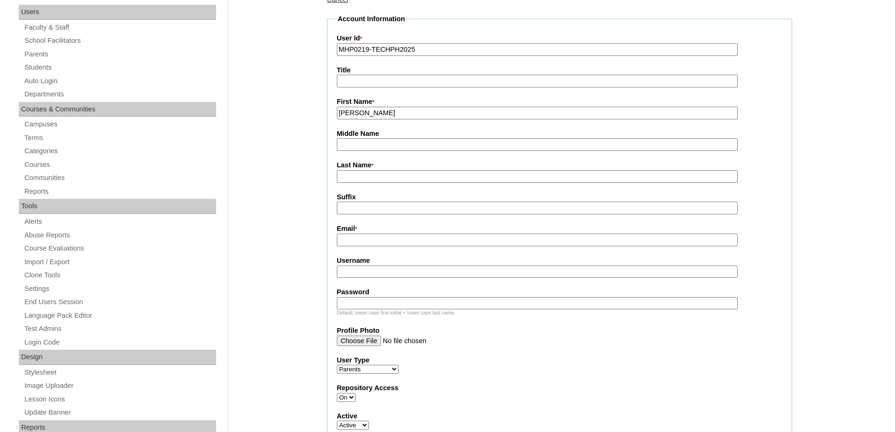
paste input "Muñoz"
type input "Muñoz"
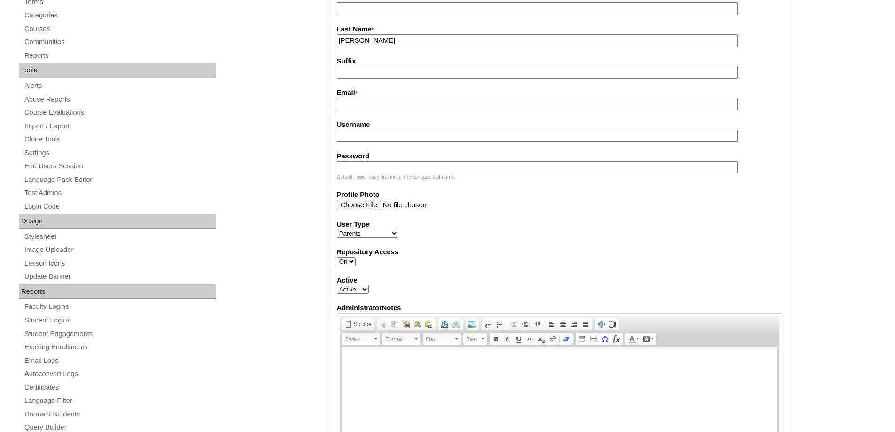
scroll to position [282, 0]
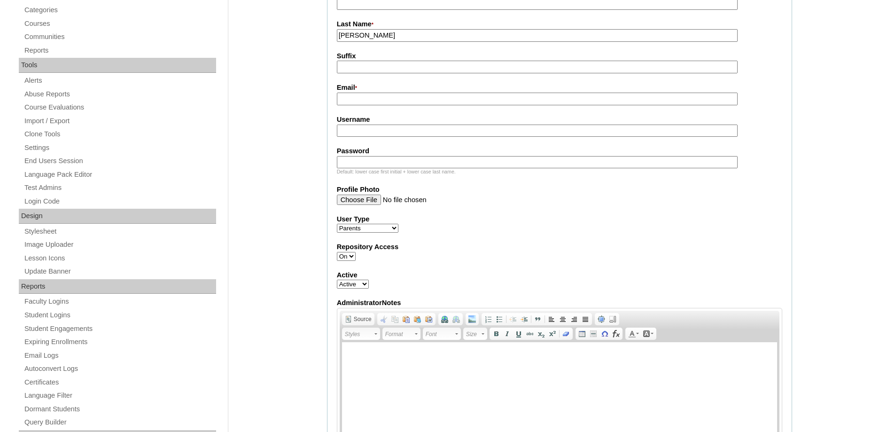
click at [354, 100] on input "Email *" at bounding box center [537, 99] width 401 height 13
click at [372, 101] on input "Email *" at bounding box center [537, 99] width 401 height 13
paste input "pdmunoz14@gmail.com"
type input "pdmunoz14@gmail.com"
click at [355, 131] on input "Username" at bounding box center [537, 131] width 401 height 13
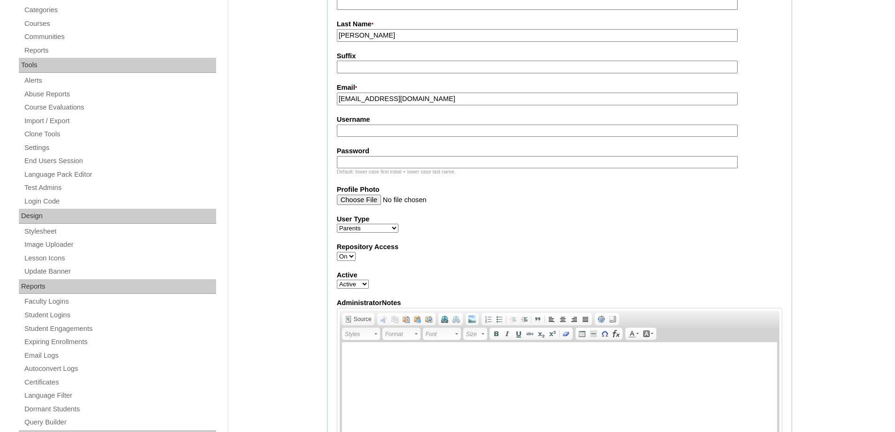
paste input "diansuyPM2025"
type input "diansuyPM2025"
click at [374, 162] on input "Password" at bounding box center [537, 162] width 401 height 13
paste input "techEAg780"
type input "techEAg780"
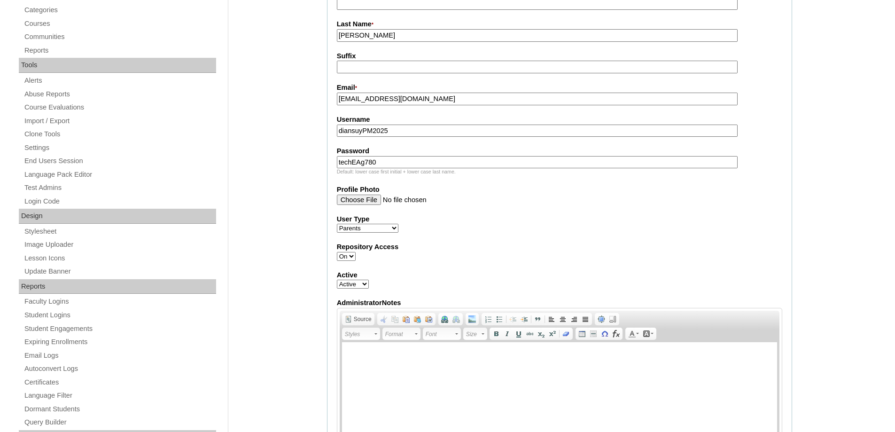
click at [310, 170] on div "Admin Home Users Faculty & Staff School Facilitators Parents Students Auto Logi…" at bounding box center [447, 400] width 895 height 1149
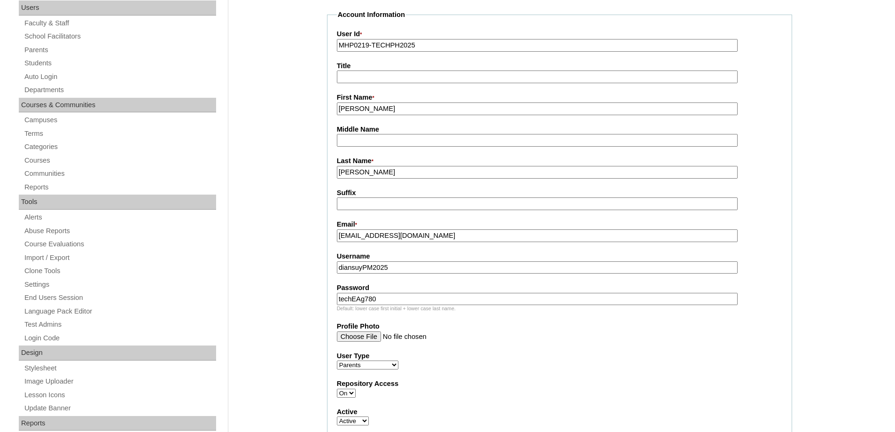
scroll to position [141, 0]
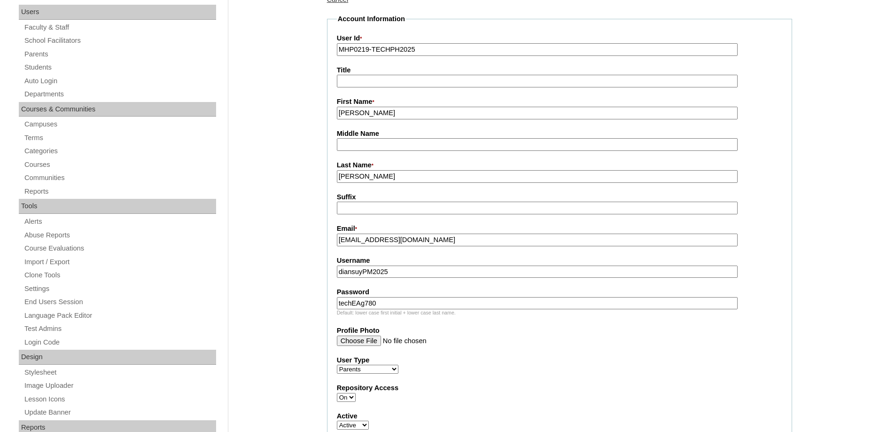
drag, startPoint x: 389, startPoint y: 114, endPoint x: 260, endPoint y: 93, distance: 129.8
type input "PAOLA MARIE"
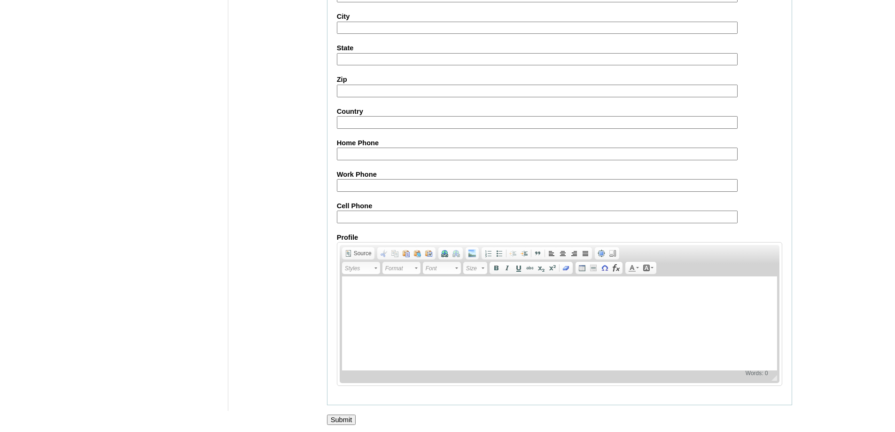
scroll to position [838, 0]
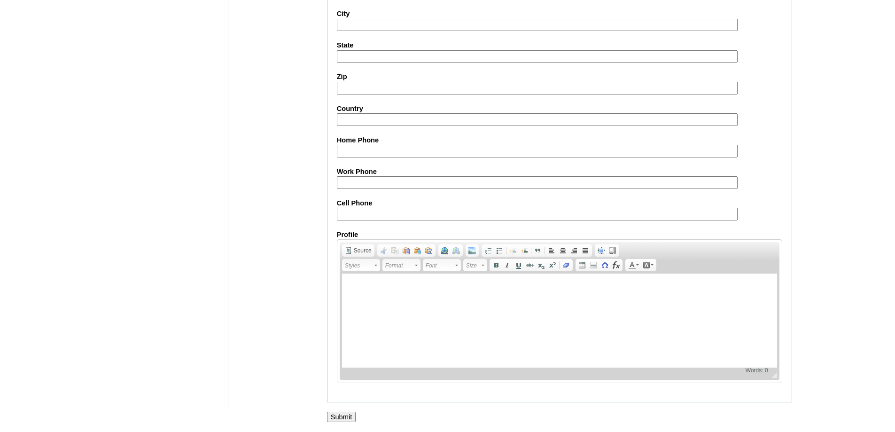
click at [361, 223] on fieldset "Personal Information Address Address2 City State Zip Country Home Phone Work Ph…" at bounding box center [559, 164] width 465 height 475
click at [349, 212] on input "Cell Phone" at bounding box center [537, 214] width 401 height 13
paste input "63-9054014845"
type input "63-9054014845"
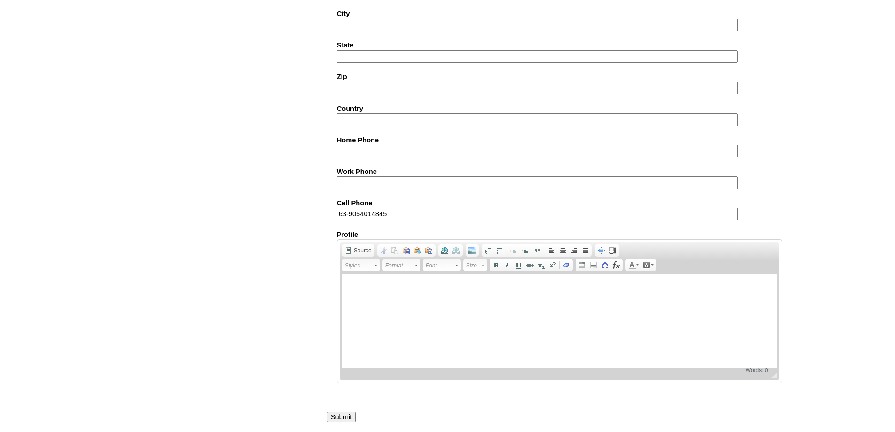
click at [352, 413] on input "Submit" at bounding box center [341, 417] width 29 height 10
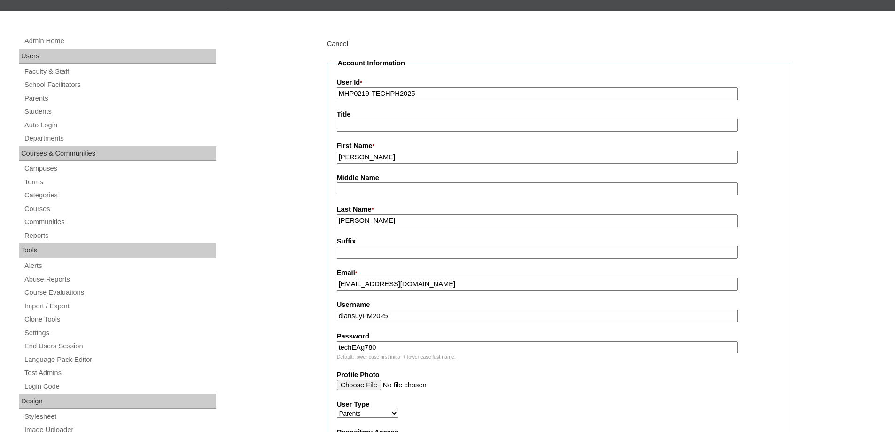
scroll to position [86, 0]
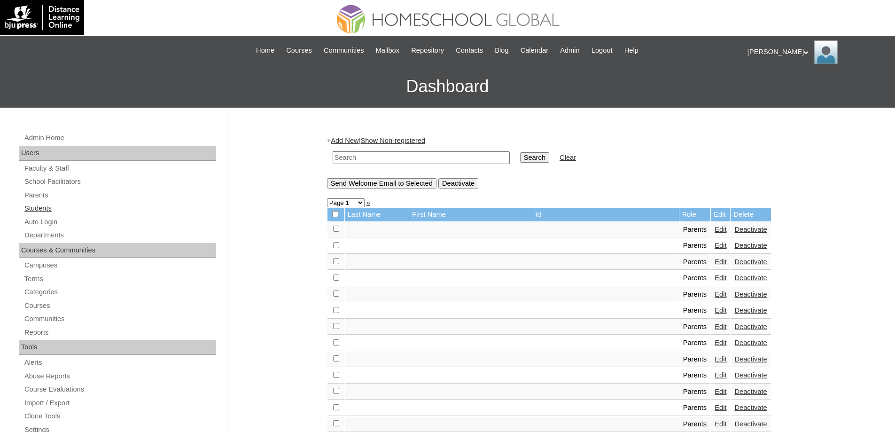
click at [88, 207] on link "Students" at bounding box center [119, 208] width 193 height 12
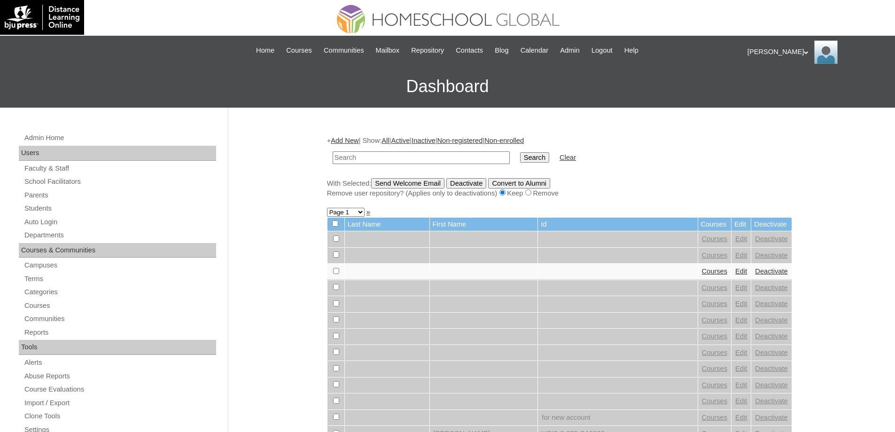
drag, startPoint x: 0, startPoint y: 0, endPoint x: 394, endPoint y: 155, distance: 423.6
click at [390, 155] on input "text" at bounding box center [421, 157] width 177 height 13
type input "MHS00321-TECHPH2025"
click at [533, 161] on input "Search" at bounding box center [534, 157] width 29 height 10
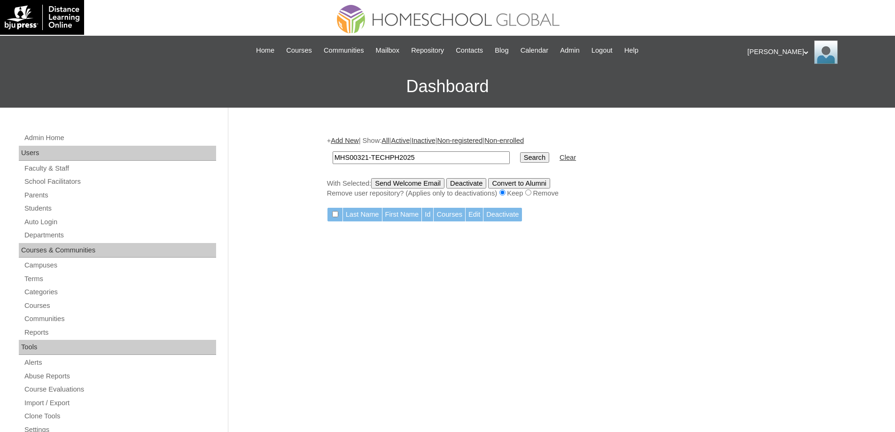
click at [341, 141] on link "Add New" at bounding box center [345, 141] width 28 height 8
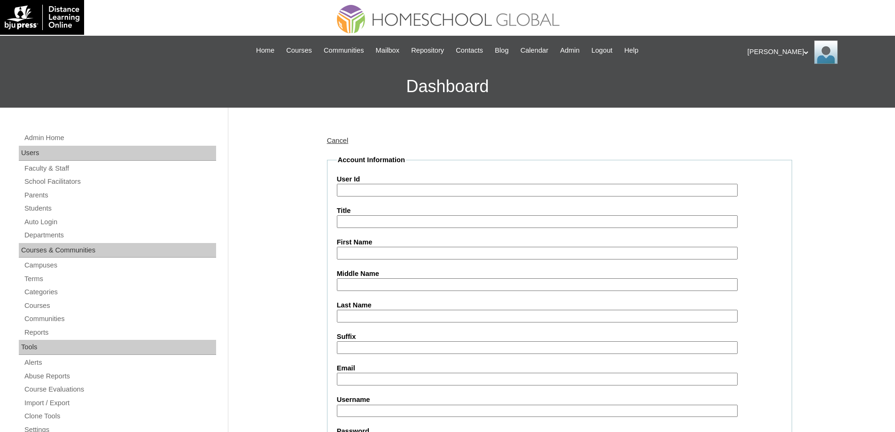
click at [367, 193] on input "User Id" at bounding box center [537, 190] width 401 height 13
paste input "MHS00321-TECHPH2025"
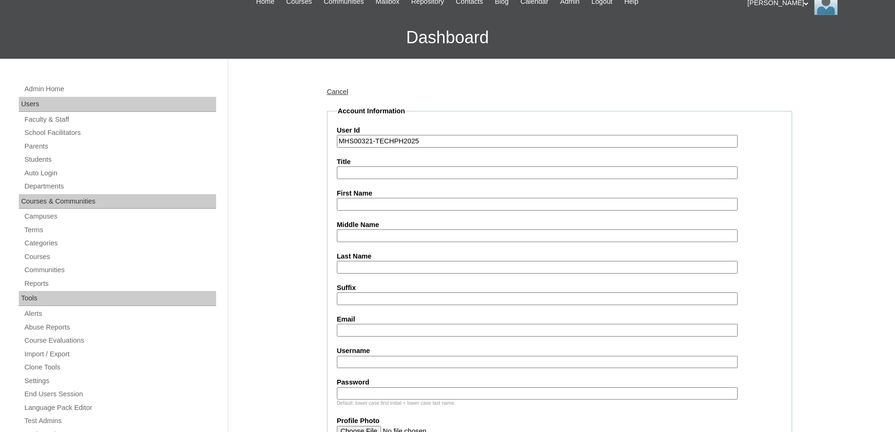
scroll to position [235, 0]
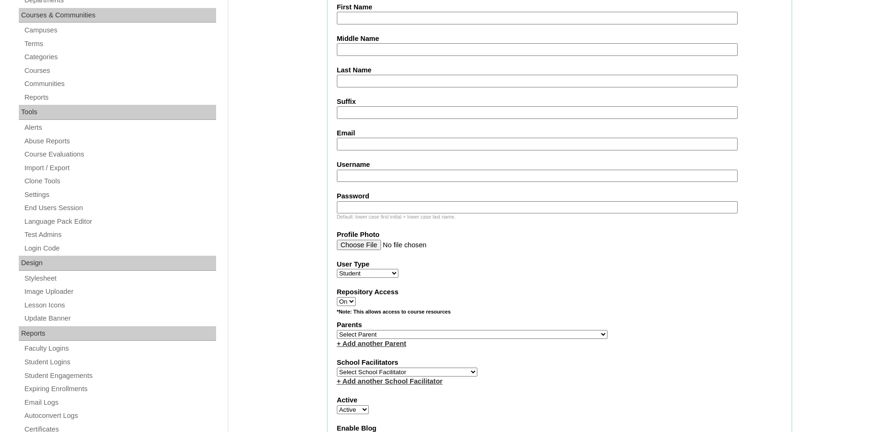
type input "MHS00321-TECHPH2025"
click at [351, 16] on input "First Name" at bounding box center [537, 18] width 401 height 13
paste input "Juan Ramon"
type input "Juan Ramon"
click at [349, 52] on input "Middle Name" at bounding box center [537, 49] width 401 height 13
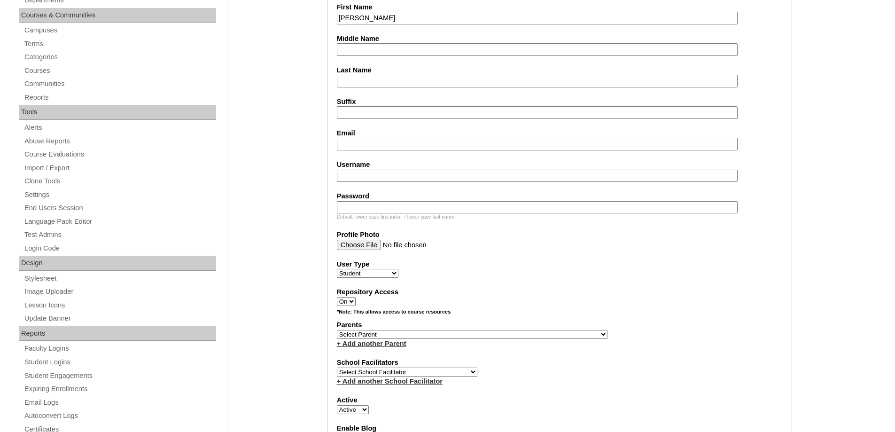
paste input "Muñoz"
type input "Muñoz"
click at [367, 88] on fieldset "Account Information User Id MHS00321-TECHPH2025 Title First Name Juan Ramon Mid…" at bounding box center [559, 300] width 465 height 760
click at [365, 82] on input "Last Name" at bounding box center [537, 81] width 401 height 13
paste input "Diansuy"
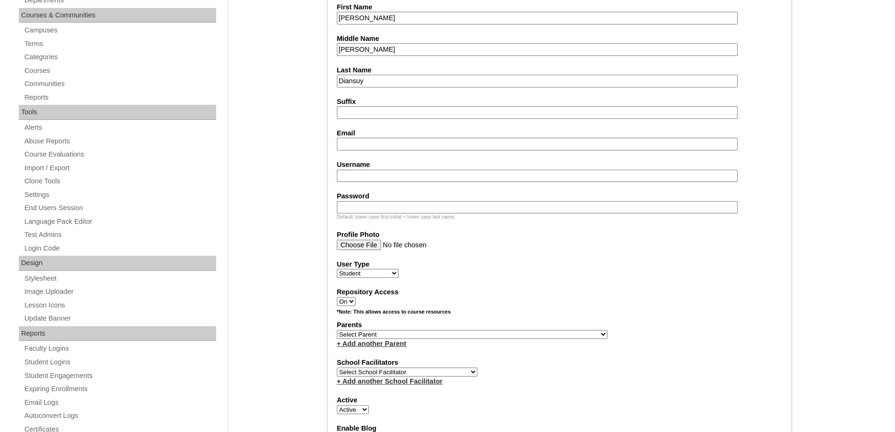
type input "Diansuy"
drag, startPoint x: 353, startPoint y: 146, endPoint x: 226, endPoint y: 1, distance: 192.7
click at [353, 145] on input "Email" at bounding box center [537, 144] width 401 height 13
paste input "pdmunoz14@gmail.com"
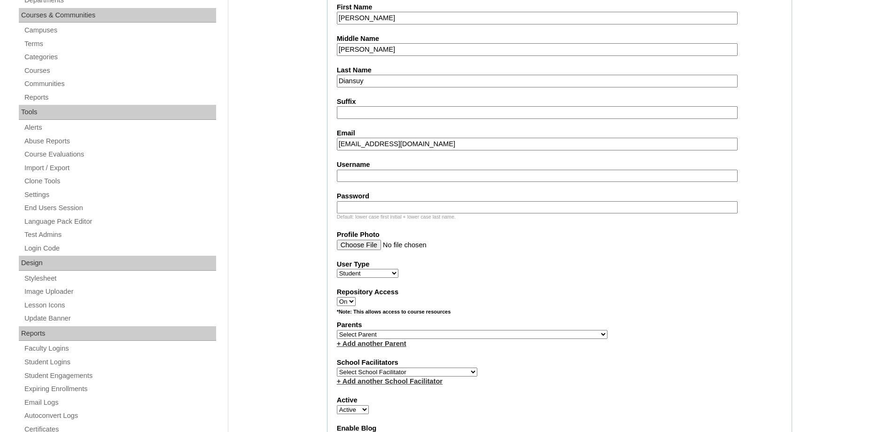
type input "pdmunoz14@gmail.com"
click at [364, 173] on input "Username" at bounding box center [537, 176] width 401 height 13
paste input "juanramondiansuy"
type input "juanramondiansuy"
click at [369, 205] on input "Password" at bounding box center [537, 207] width 401 height 13
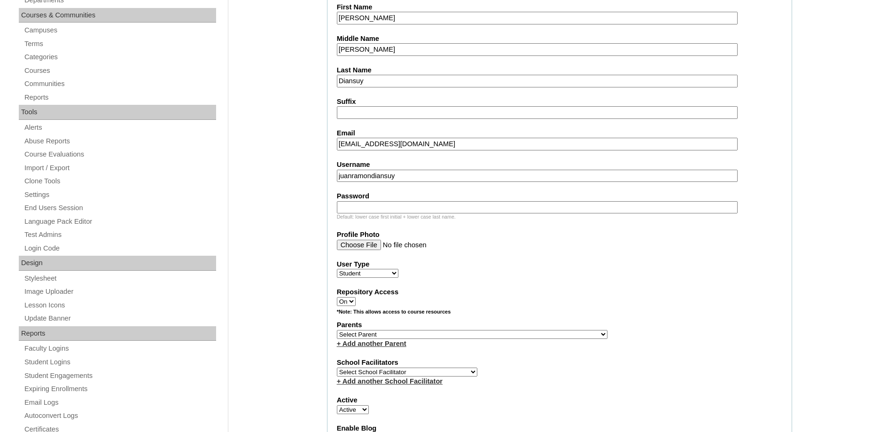
paste input "250006976"
type input "250006976"
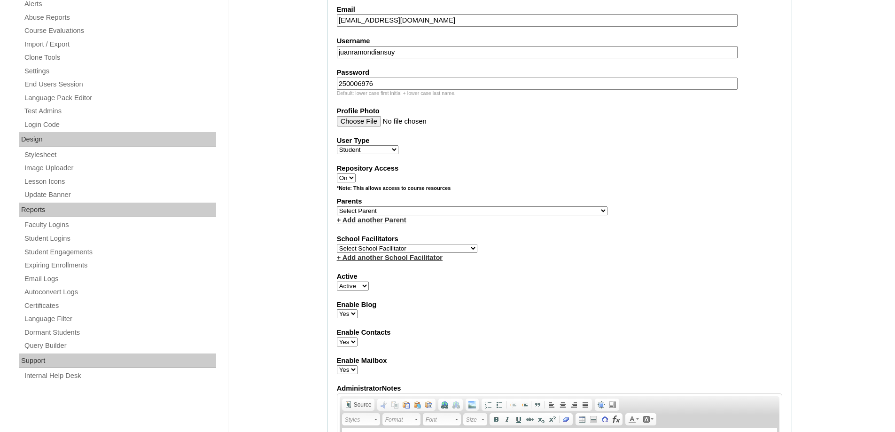
scroll to position [376, 0]
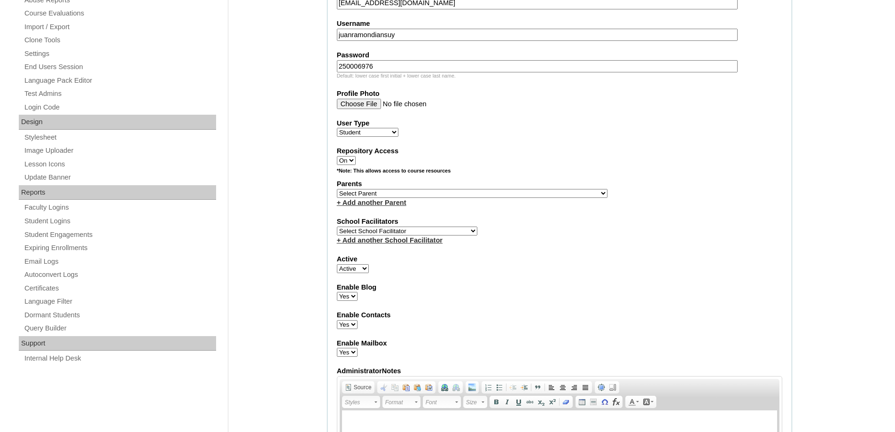
click at [350, 195] on select "Select Parent , , , , , , , , , , , , , , , , , , , , , , , , , , , , , , , , ,…" at bounding box center [472, 193] width 271 height 9
select select "44047"
click at [337, 189] on select "Select Parent , , , , , , , , , , , , , , , , , , , , , , , , , , , , , , , , ,…" at bounding box center [472, 193] width 271 height 9
click at [546, 256] on label "Active" at bounding box center [559, 259] width 445 height 10
click at [369, 264] on select "Active Inactive" at bounding box center [353, 268] width 32 height 9
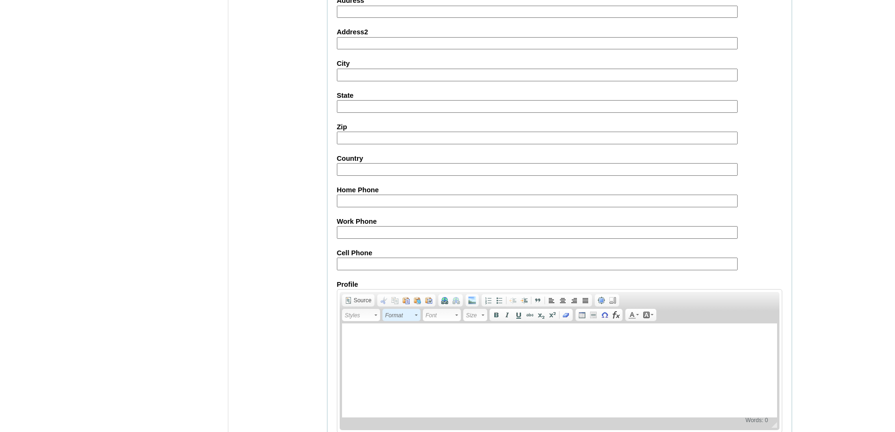
scroll to position [998, 0]
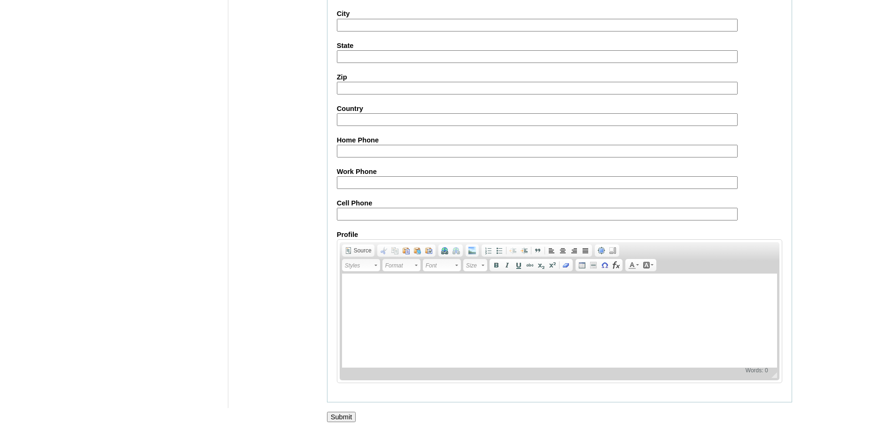
click at [341, 420] on input "Submit" at bounding box center [341, 417] width 29 height 10
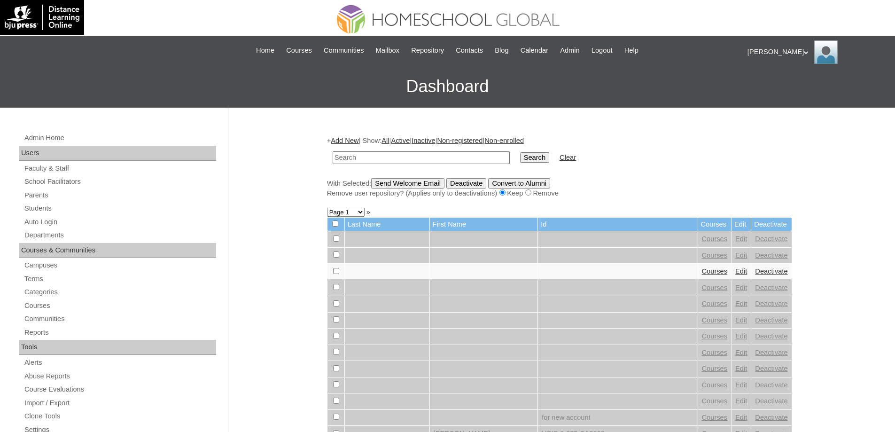
click at [360, 164] on input "text" at bounding box center [421, 157] width 177 height 13
type input "MHS00321-TECHPH2025"
click at [533, 159] on input "Search" at bounding box center [534, 157] width 29 height 10
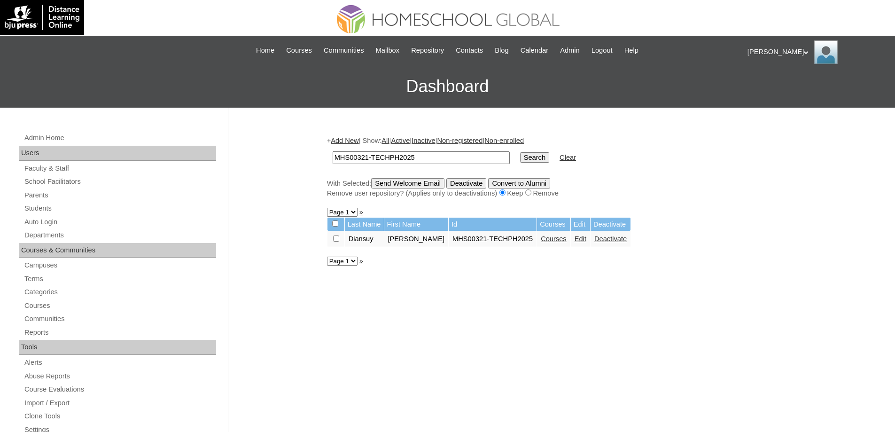
click at [541, 237] on link "Courses" at bounding box center [554, 239] width 26 height 8
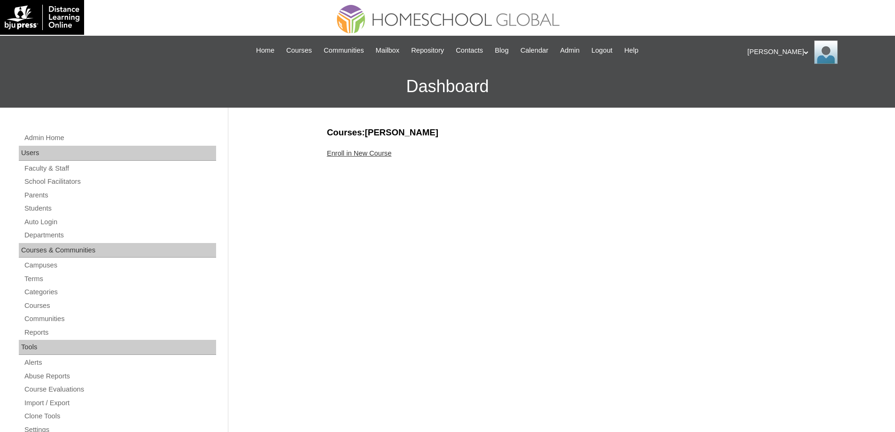
click at [380, 155] on link "Enroll in New Course" at bounding box center [359, 153] width 65 height 8
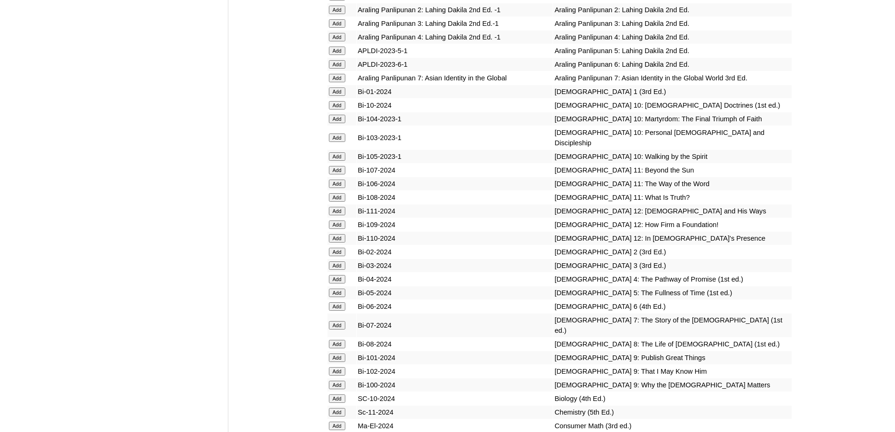
scroll to position [2443, 0]
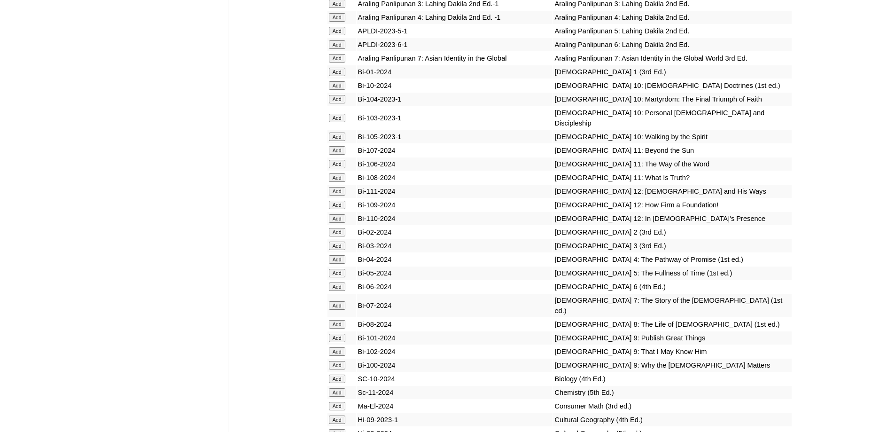
click at [337, 8] on input "Add" at bounding box center [337, 4] width 16 height 8
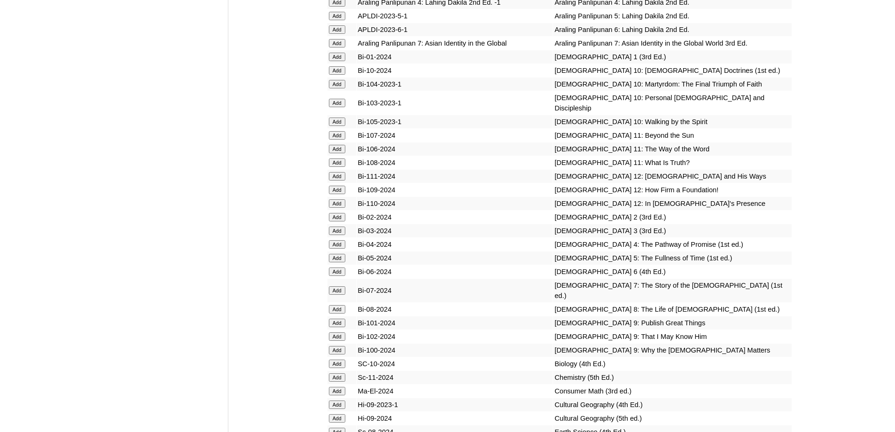
scroll to position [2490, 0]
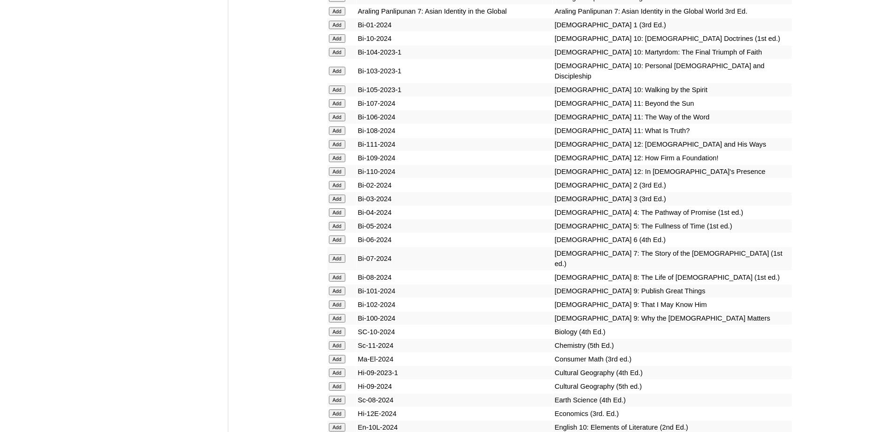
click at [343, 205] on td "Add" at bounding box center [341, 198] width 29 height 13
click at [340, 203] on input "Add" at bounding box center [337, 199] width 16 height 8
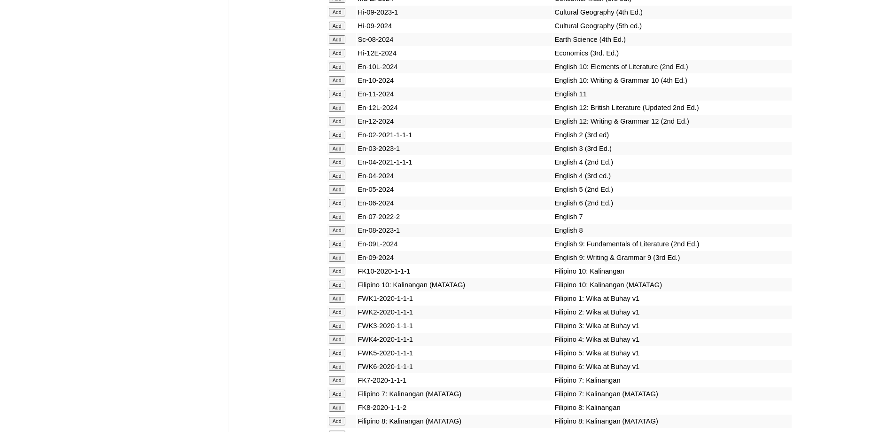
scroll to position [2855, 0]
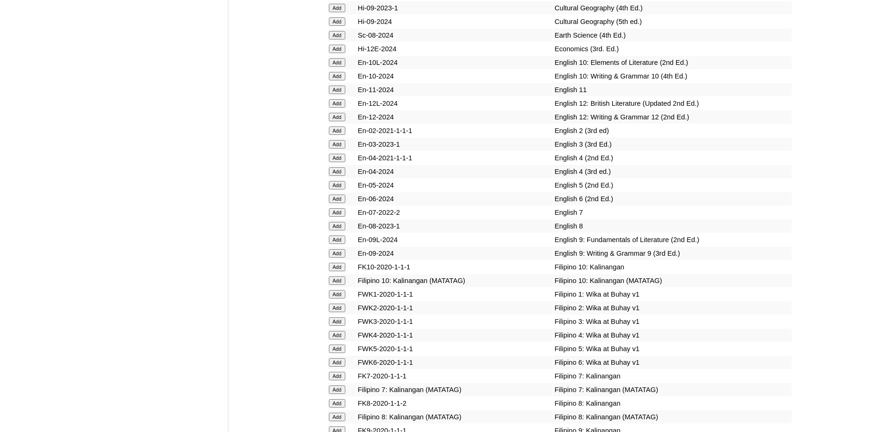
click at [339, 148] on input "Add" at bounding box center [337, 144] width 16 height 8
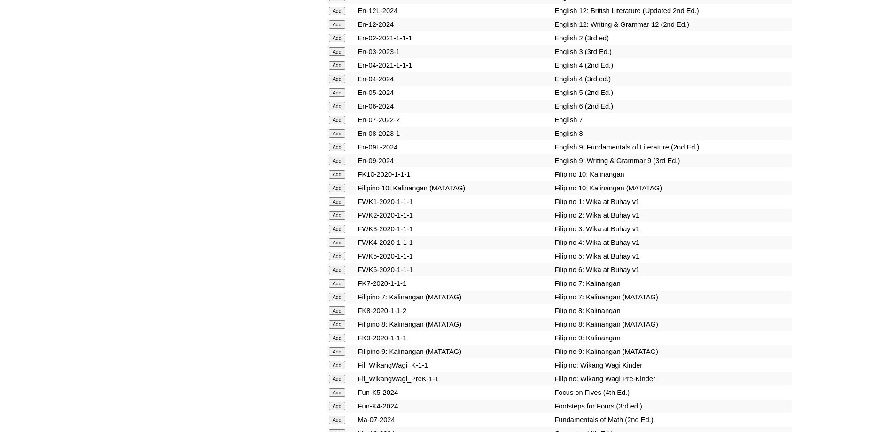
scroll to position [2949, 0]
click at [336, 232] on input "Add" at bounding box center [337, 227] width 16 height 8
click at [337, 232] on input "Add" at bounding box center [337, 227] width 16 height 8
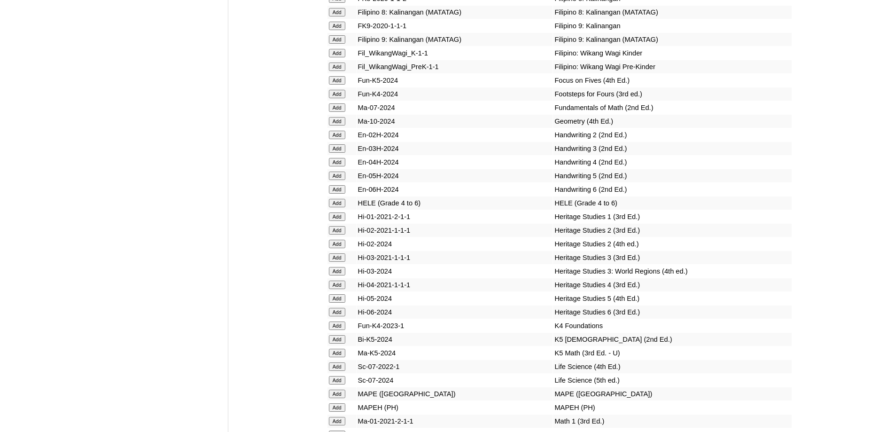
scroll to position [3267, 0]
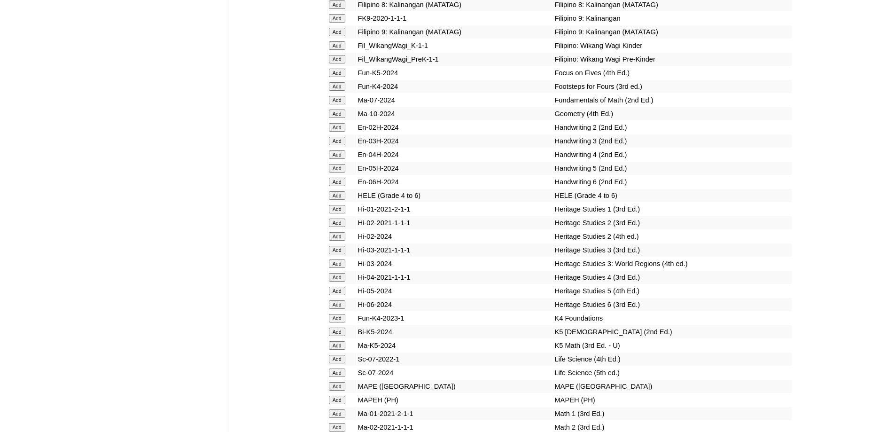
click at [336, 145] on input "Add" at bounding box center [337, 141] width 16 height 8
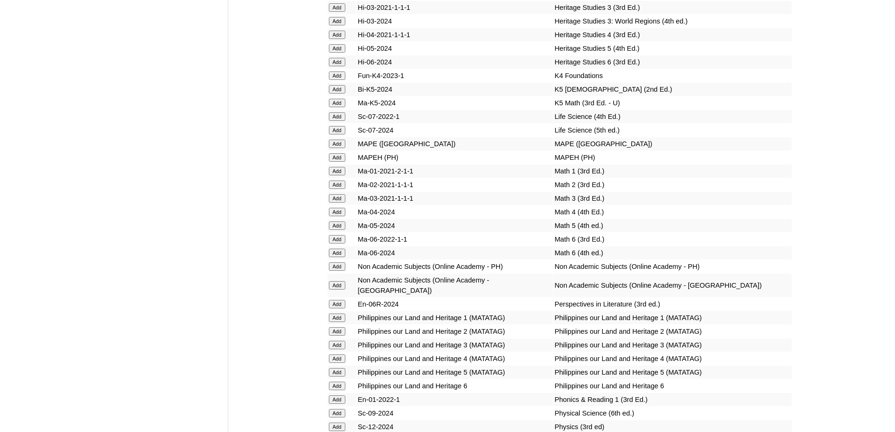
scroll to position [3549, 0]
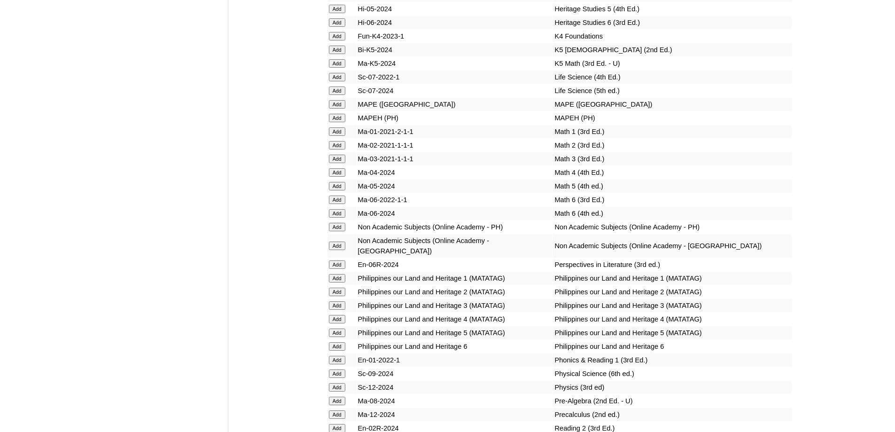
click at [342, 122] on input "Add" at bounding box center [337, 118] width 16 height 8
click at [343, 163] on input "Add" at bounding box center [337, 159] width 16 height 8
click at [339, 163] on input "Add" at bounding box center [337, 159] width 16 height 8
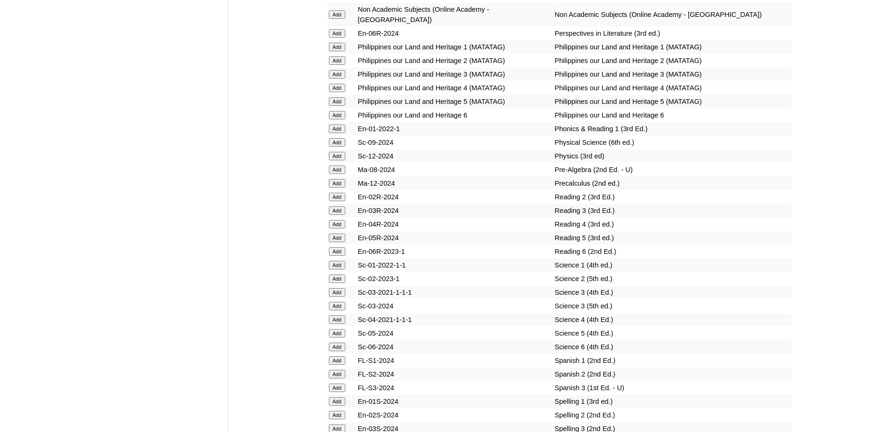
scroll to position [3784, 0]
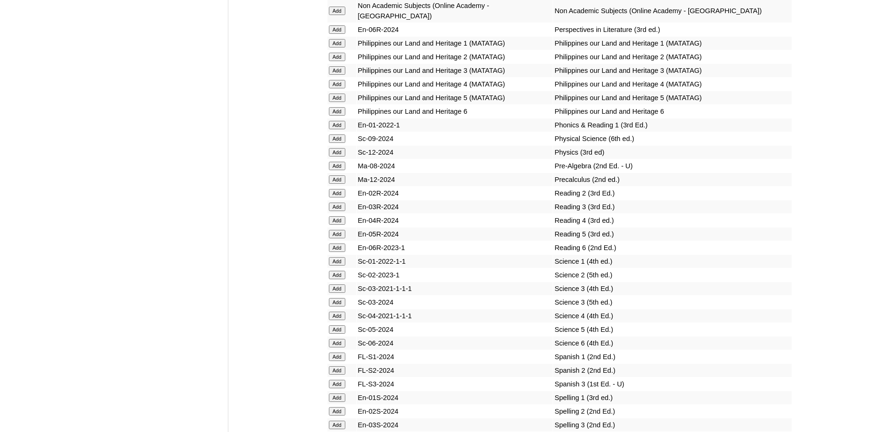
click at [339, 211] on input "Add" at bounding box center [337, 206] width 16 height 8
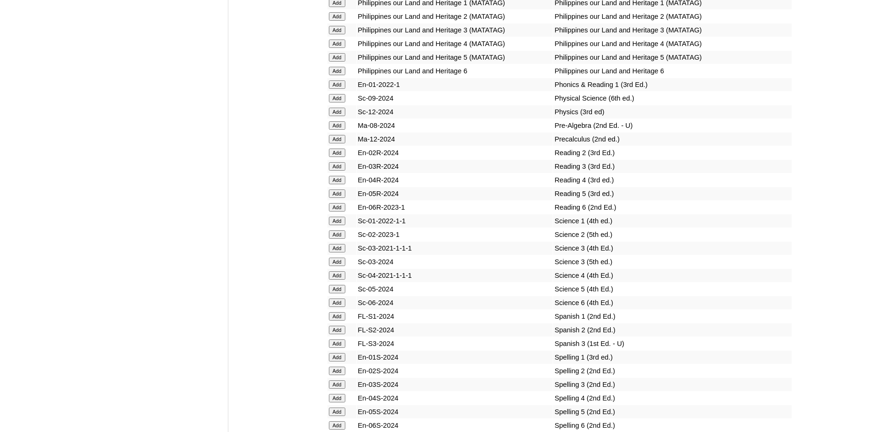
scroll to position [3831, 0]
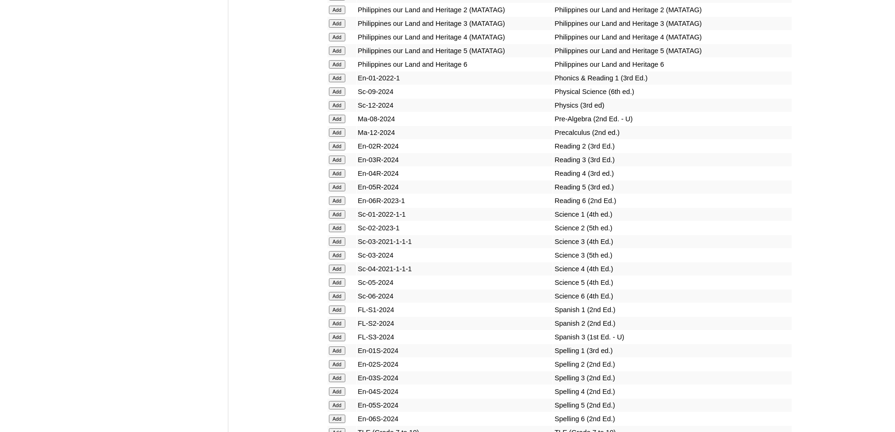
click at [337, 259] on input "Add" at bounding box center [337, 255] width 16 height 8
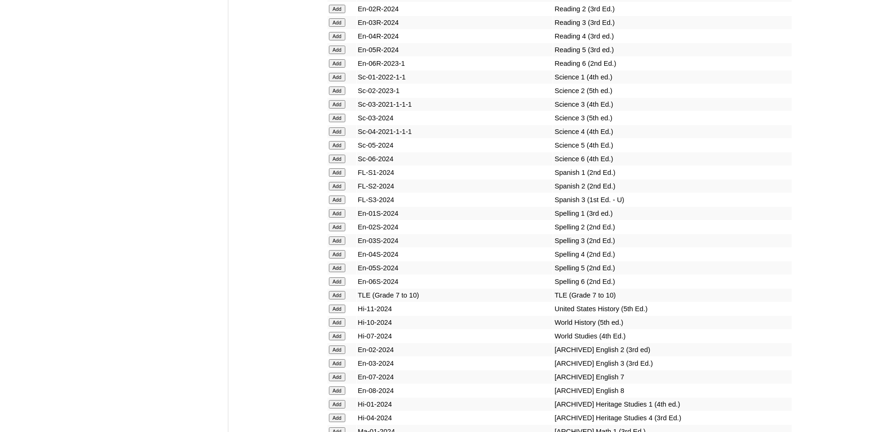
scroll to position [3972, 0]
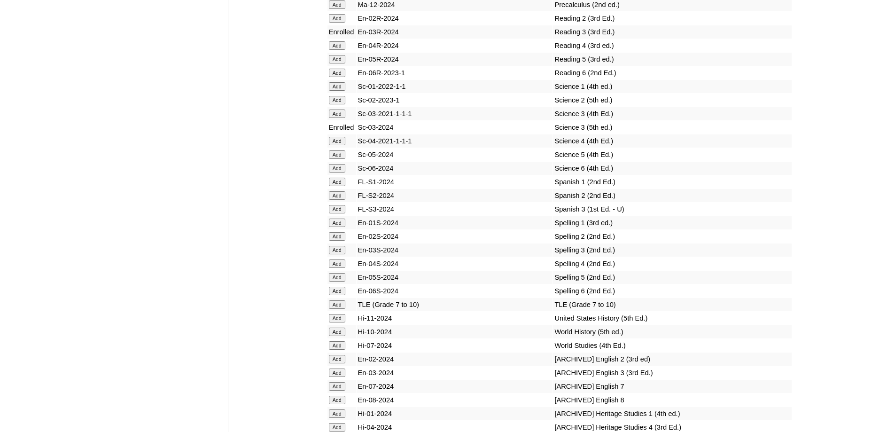
scroll to position [4041, 0]
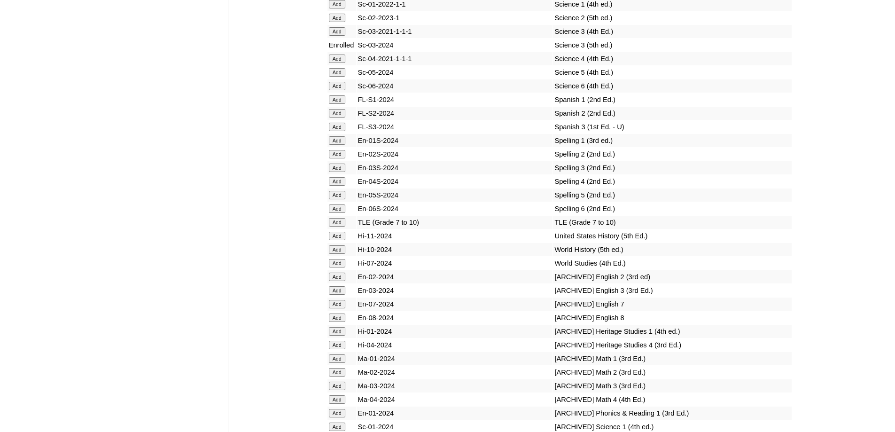
click at [336, 172] on input "Add" at bounding box center [337, 168] width 16 height 8
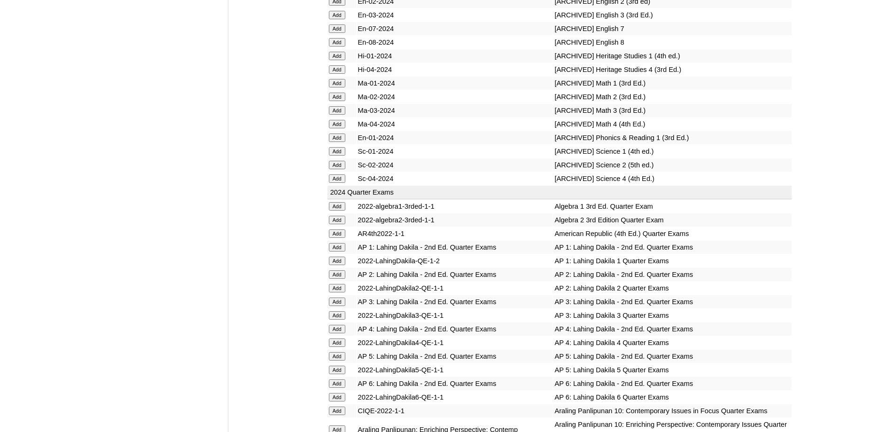
scroll to position [4322, 0]
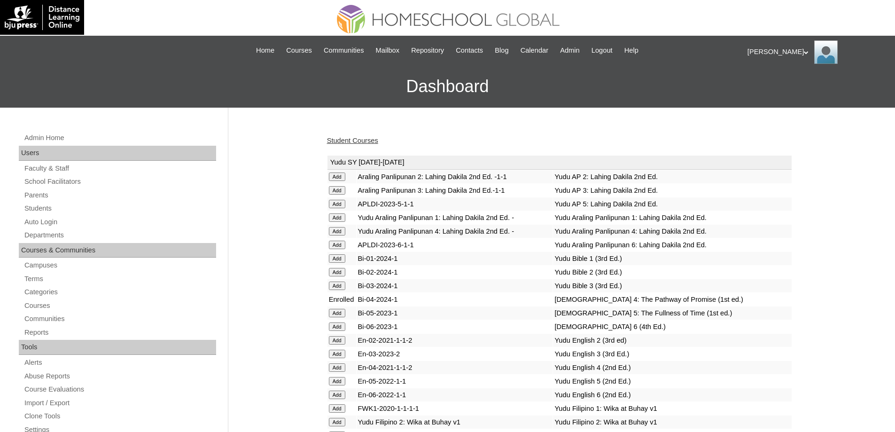
click at [366, 140] on link "Student Courses" at bounding box center [352, 141] width 51 height 8
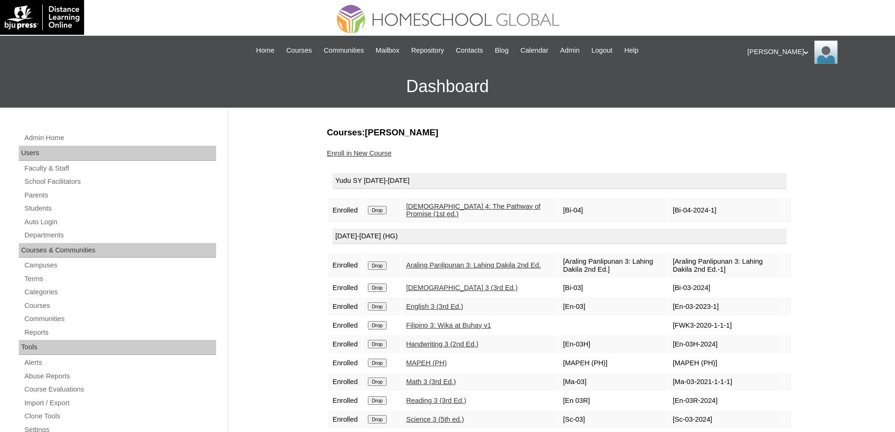
click at [374, 207] on input "Drop" at bounding box center [377, 210] width 18 height 8
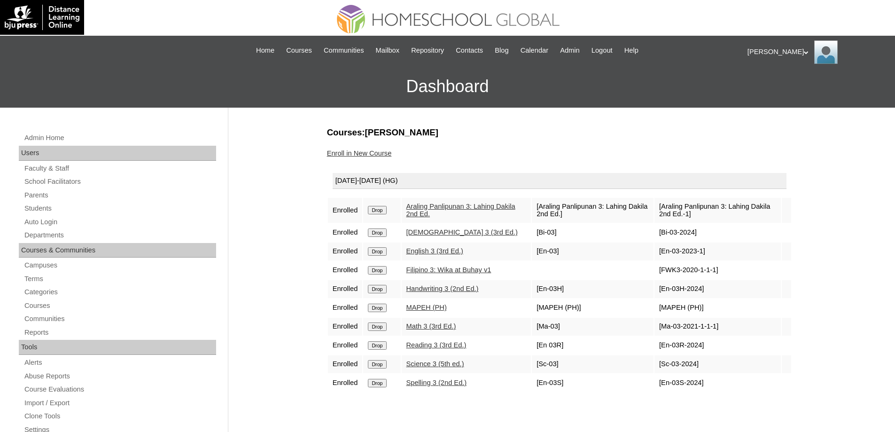
click at [366, 158] on div "Enroll in New Course" at bounding box center [559, 153] width 465 height 10
click at [367, 151] on link "Enroll in New Course" at bounding box center [359, 153] width 65 height 8
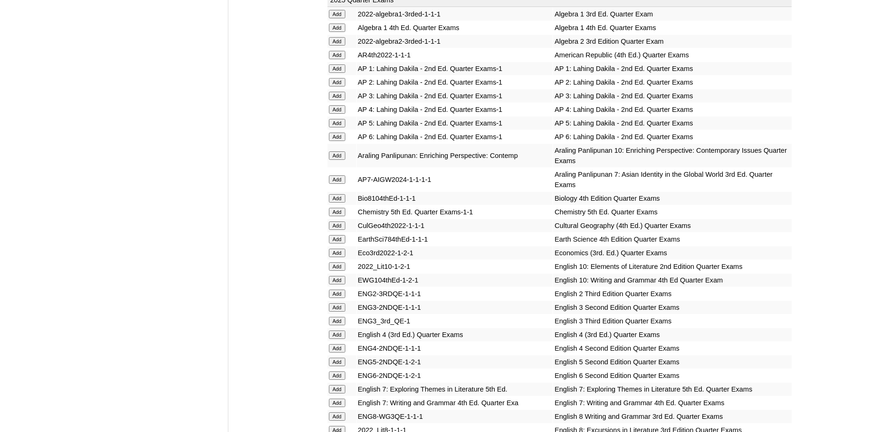
scroll to position [940, 0]
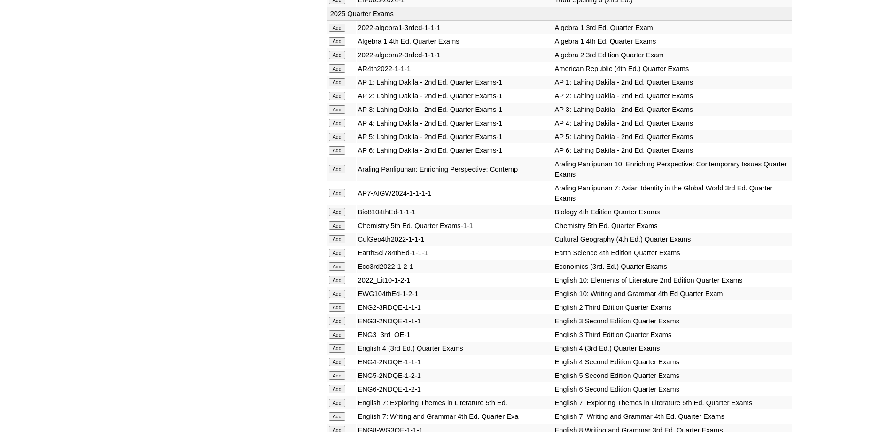
click at [338, 114] on input "Add" at bounding box center [337, 109] width 16 height 8
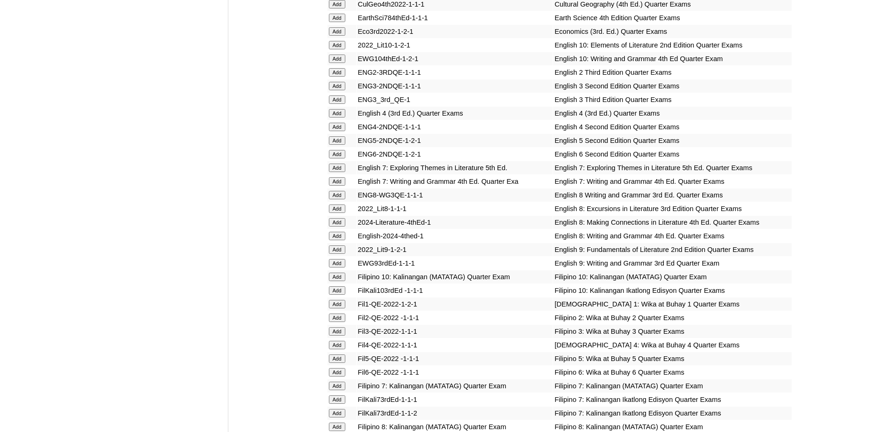
click at [344, 104] on input "Add" at bounding box center [337, 99] width 16 height 8
click at [339, 104] on input "Add" at bounding box center [337, 99] width 16 height 8
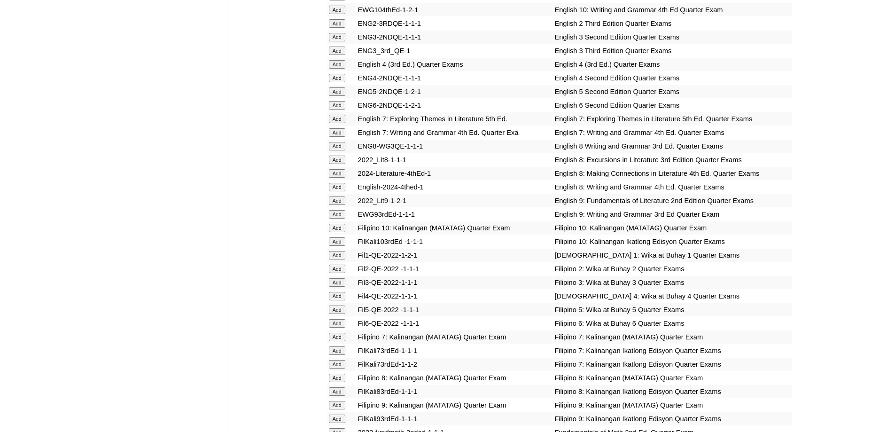
scroll to position [1316, 0]
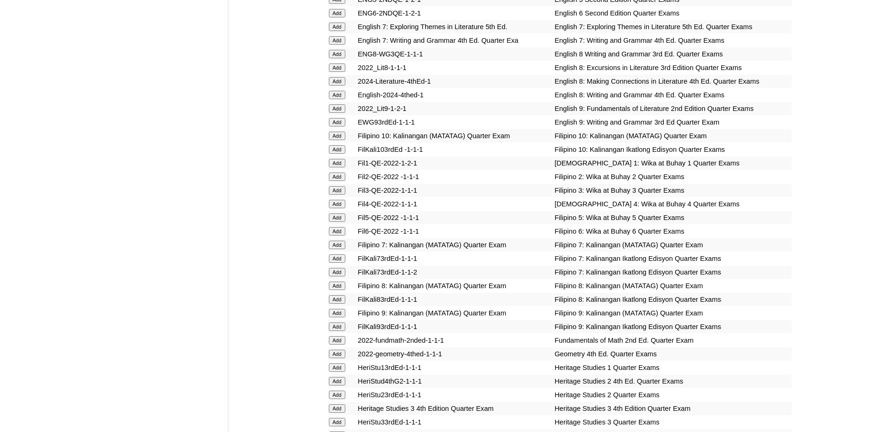
click at [349, 194] on form "Add" at bounding box center [342, 190] width 26 height 8
click at [345, 195] on input "Add" at bounding box center [337, 190] width 16 height 8
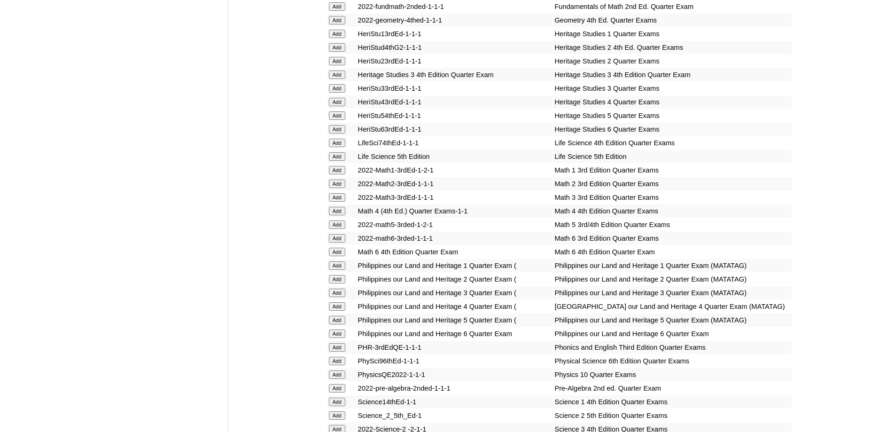
scroll to position [1691, 0]
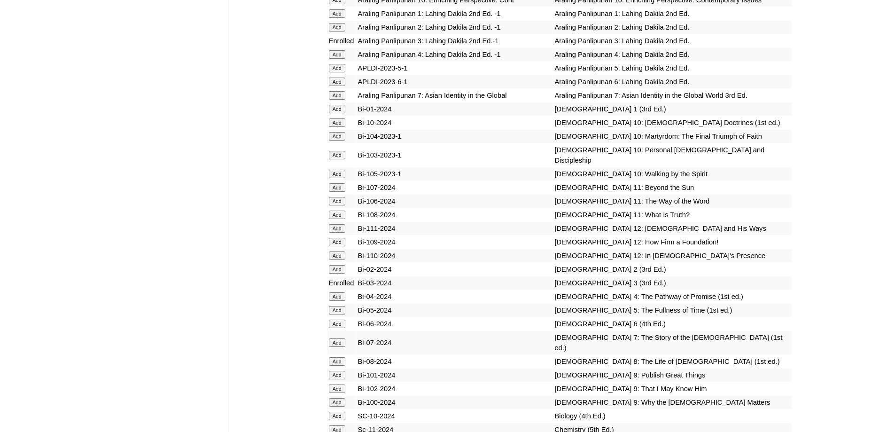
scroll to position [2171, 0]
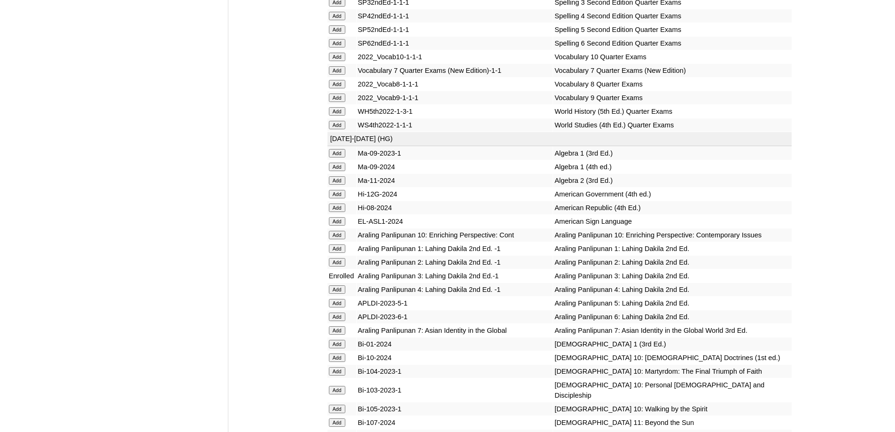
click at [338, 7] on input "Add" at bounding box center [337, 2] width 16 height 8
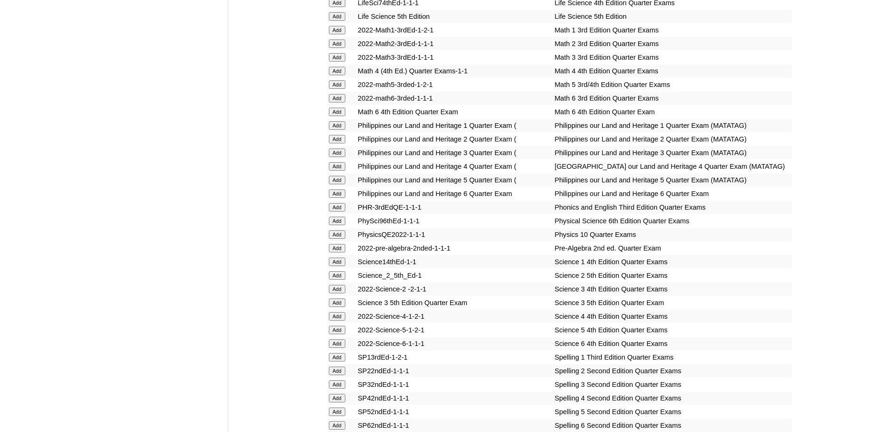
scroll to position [1748, 0]
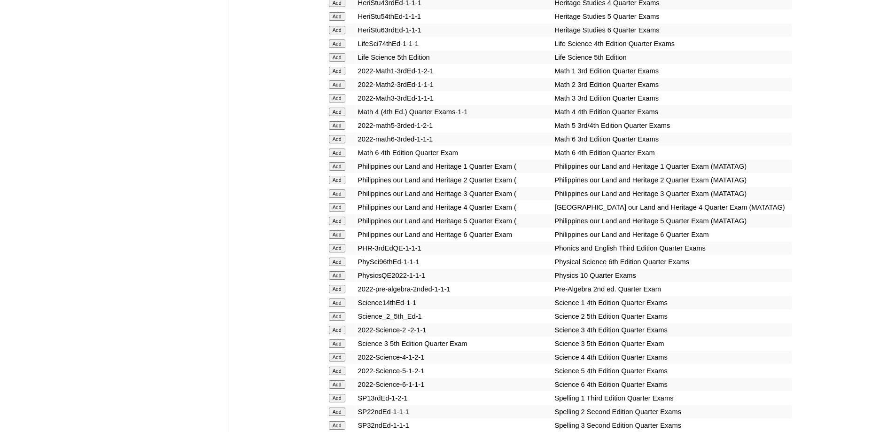
click at [337, 102] on input "Add" at bounding box center [337, 98] width 16 height 8
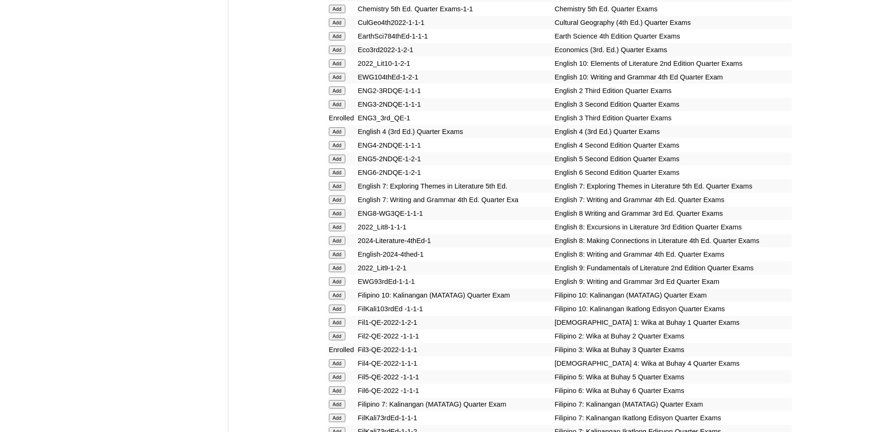
scroll to position [1137, 0]
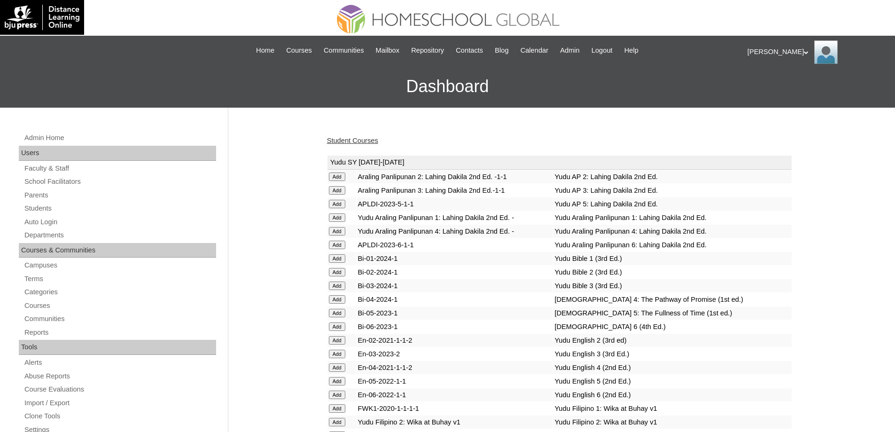
click at [366, 139] on link "Student Courses" at bounding box center [352, 141] width 51 height 8
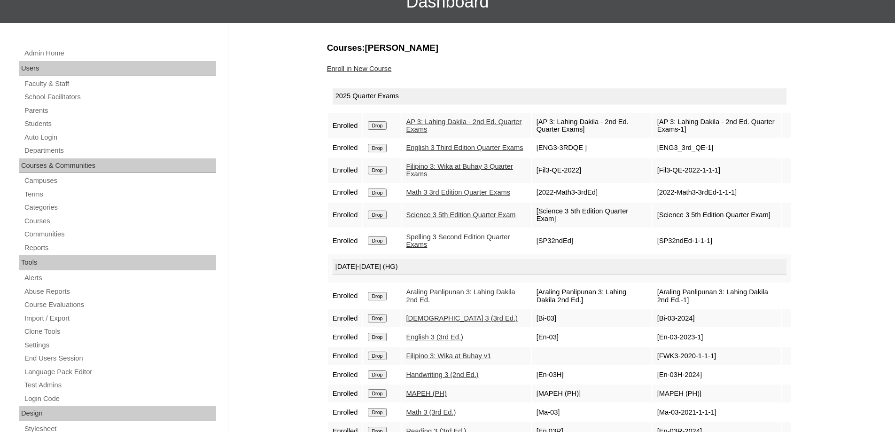
scroll to position [47, 0]
